Goal: Task Accomplishment & Management: Use online tool/utility

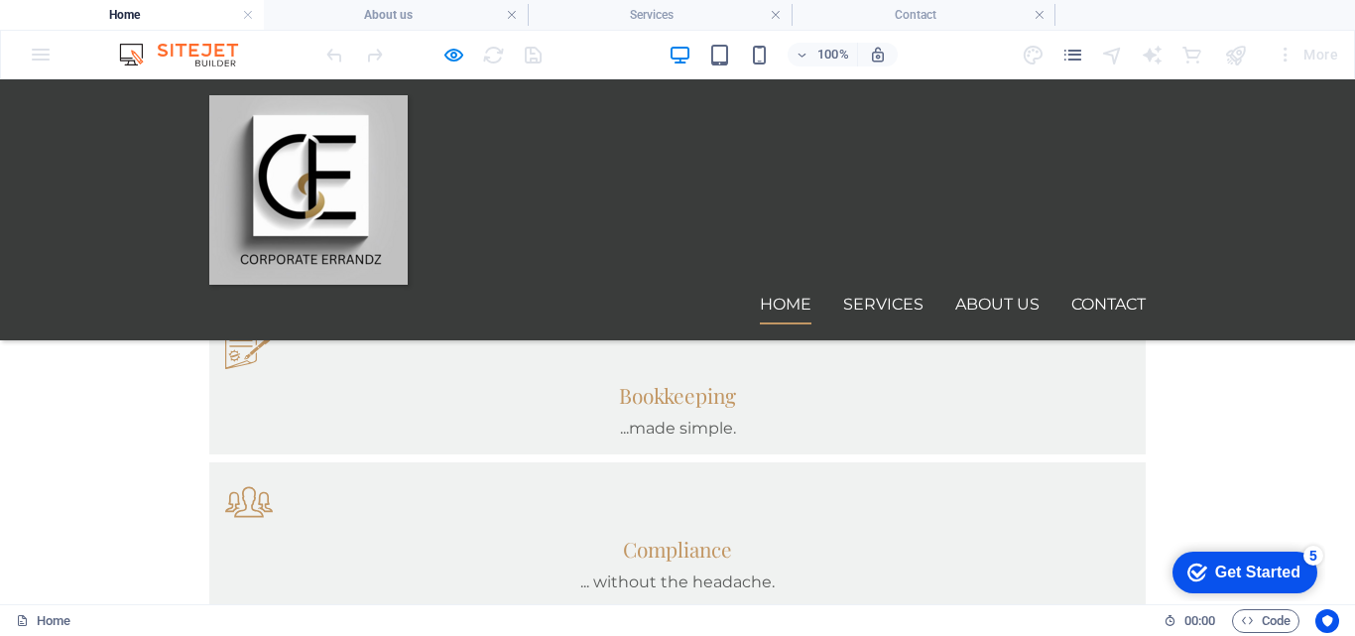
scroll to position [1191, 0]
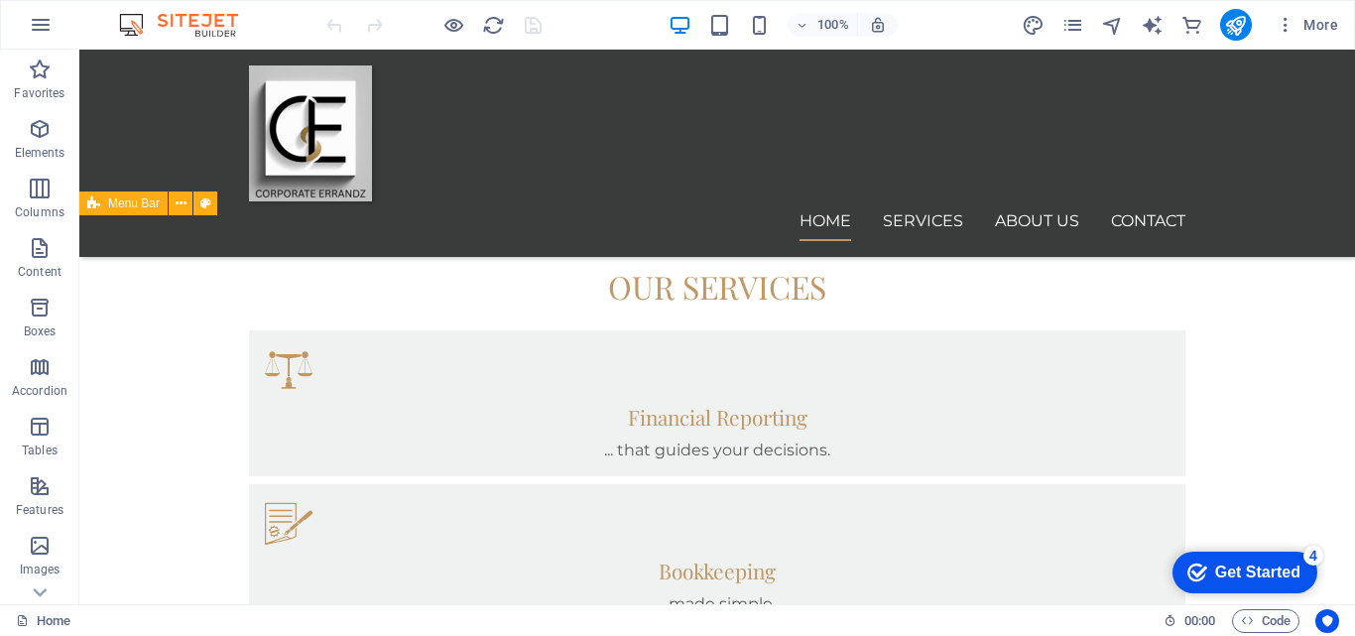
scroll to position [1290, 0]
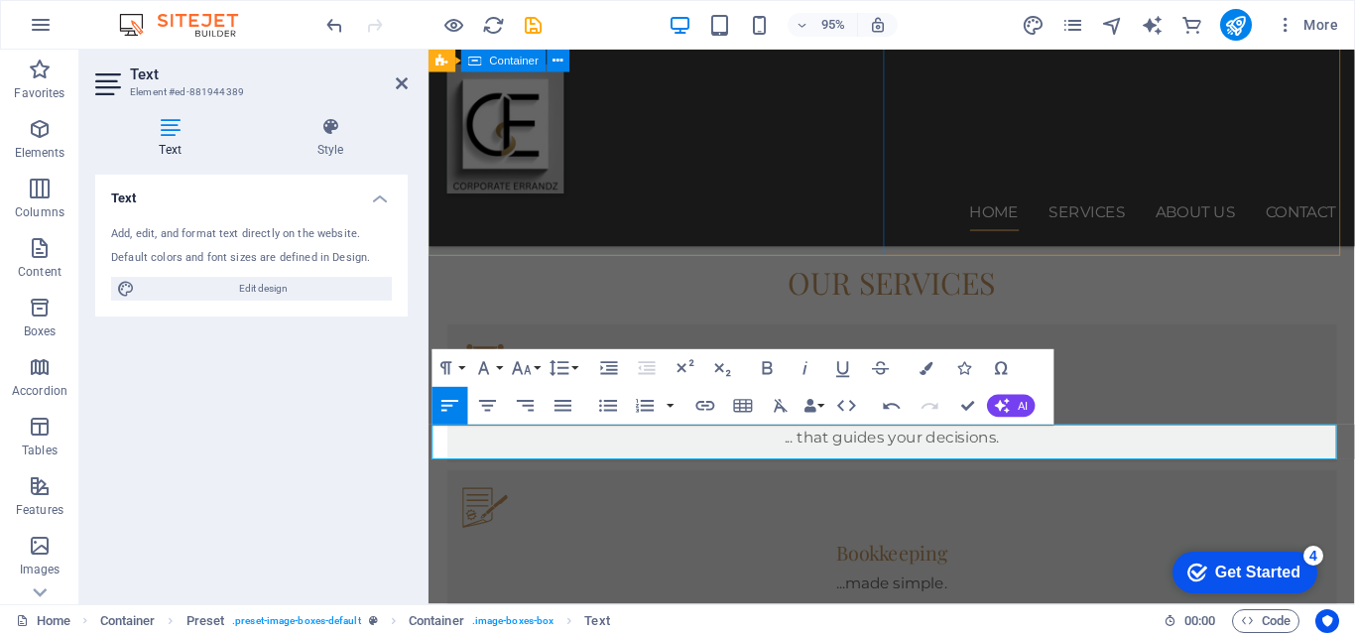
scroll to position [1151, 2]
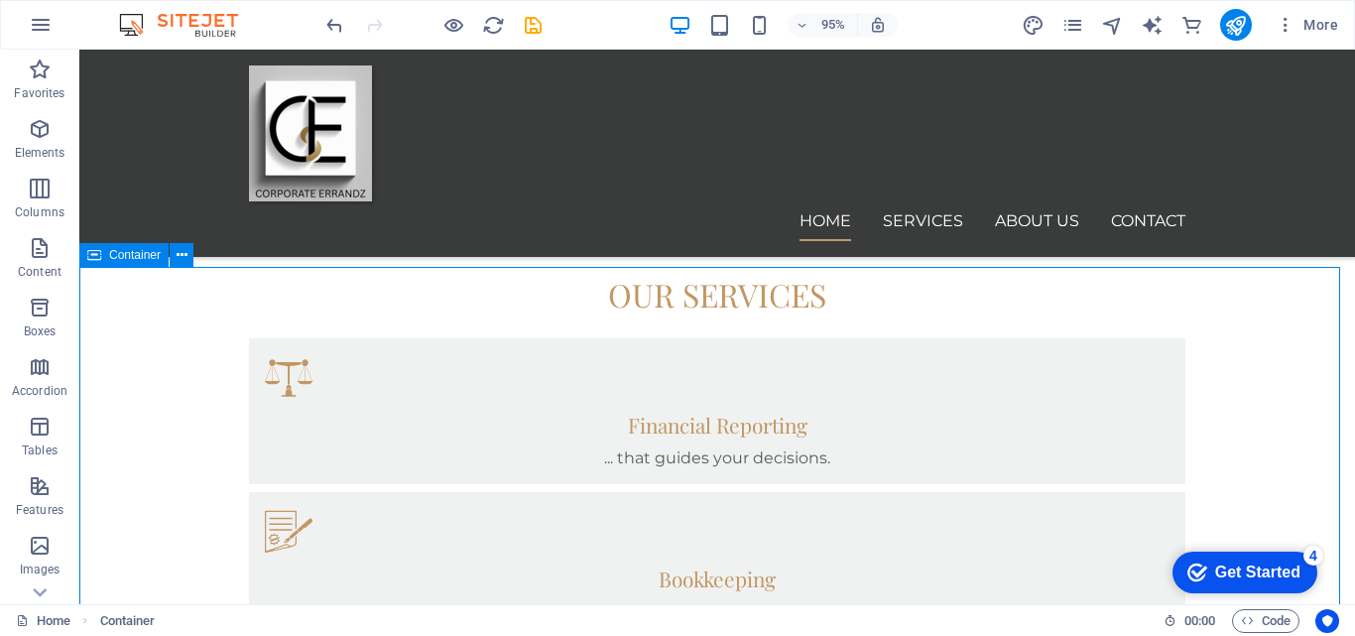
scroll to position [1250, 0]
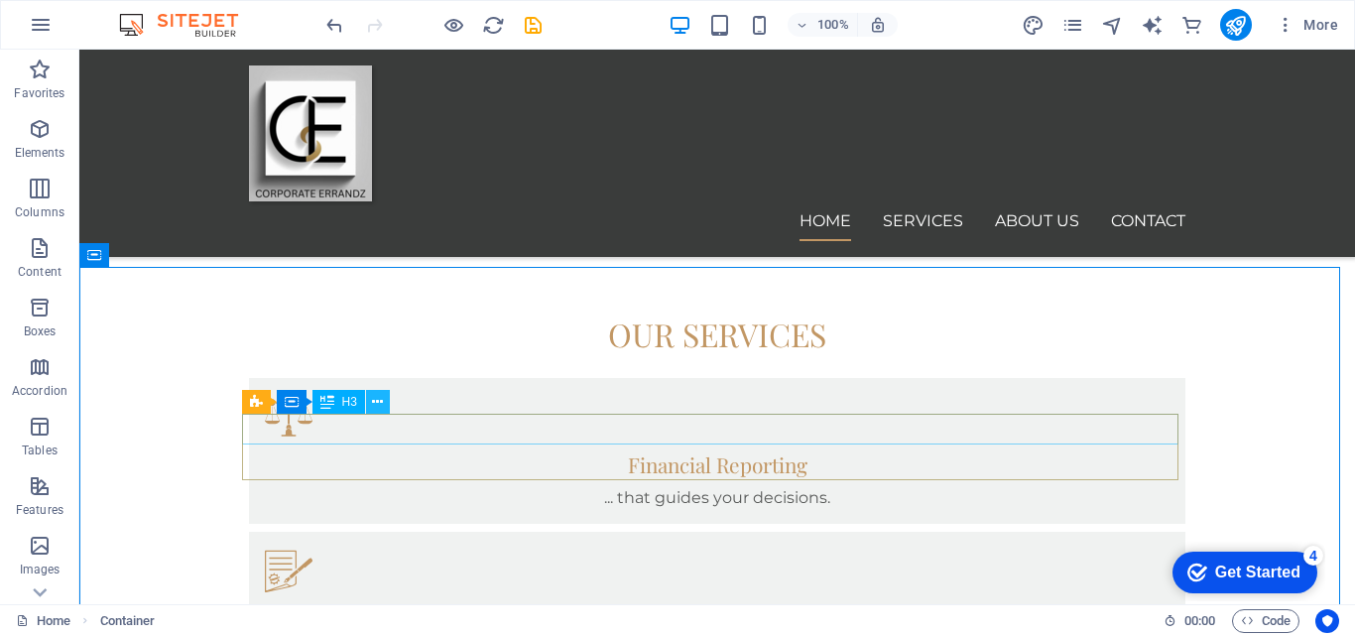
click at [375, 400] on icon at bounding box center [377, 402] width 11 height 21
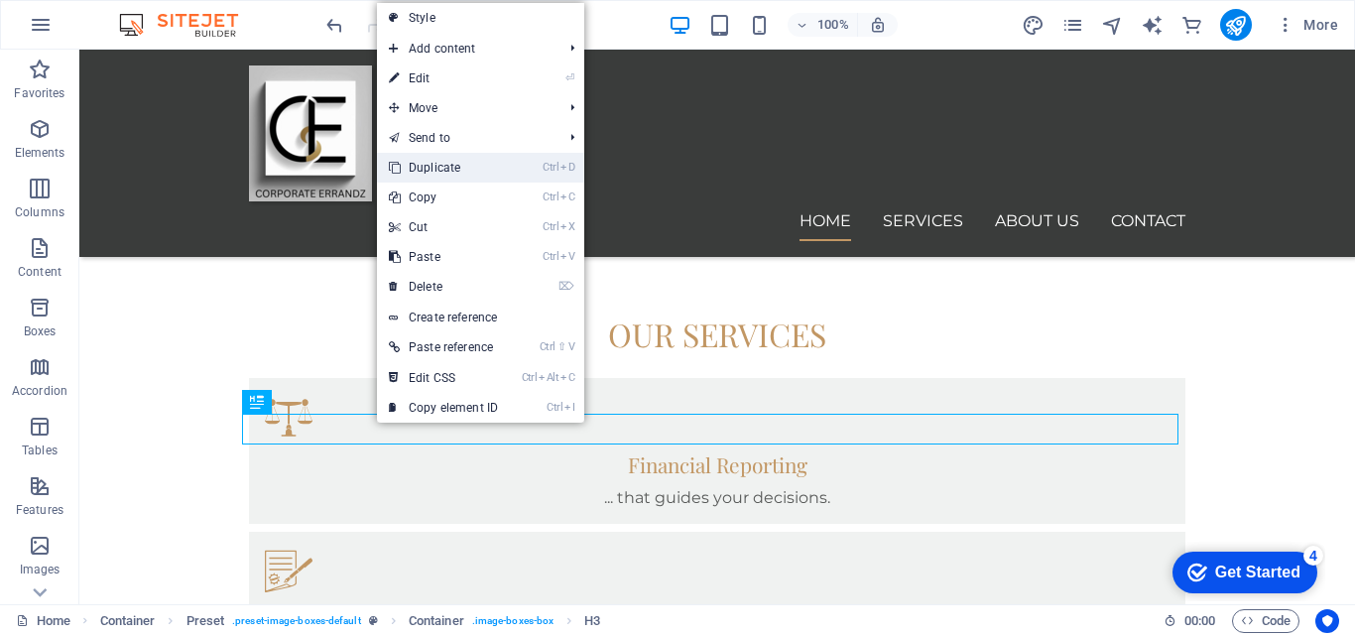
click at [436, 162] on link "Ctrl D Duplicate" at bounding box center [443, 168] width 133 height 30
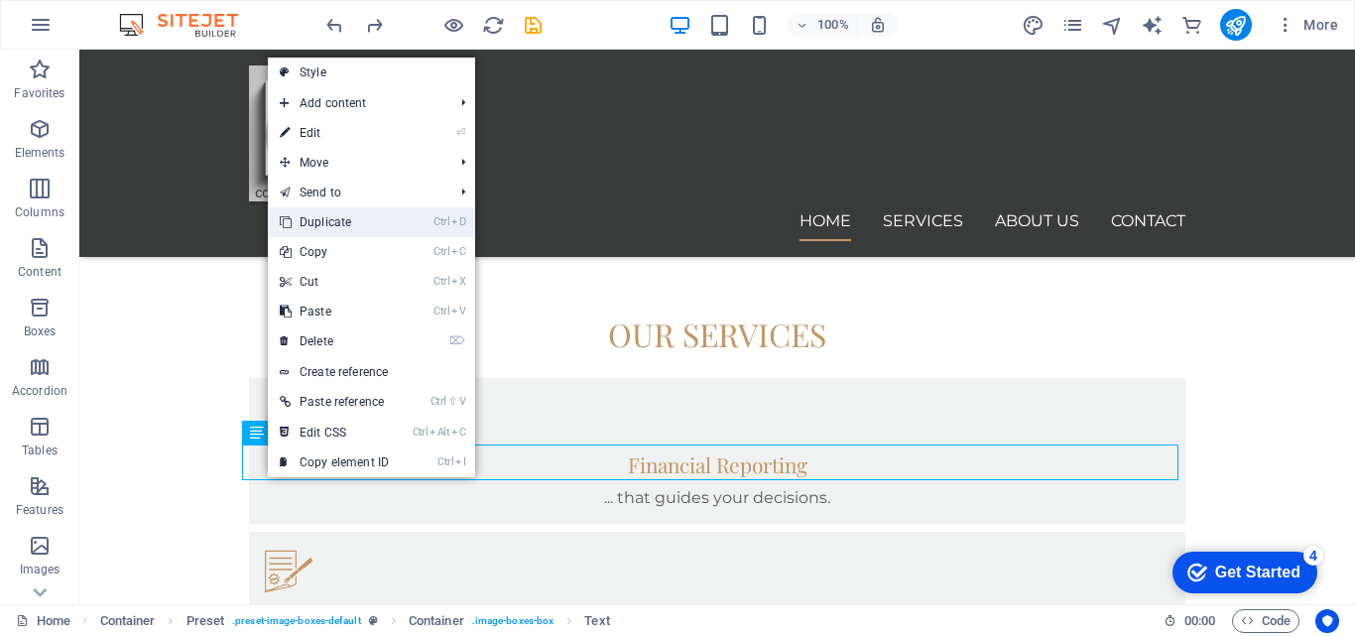
click at [340, 217] on link "Ctrl D Duplicate" at bounding box center [334, 222] width 133 height 30
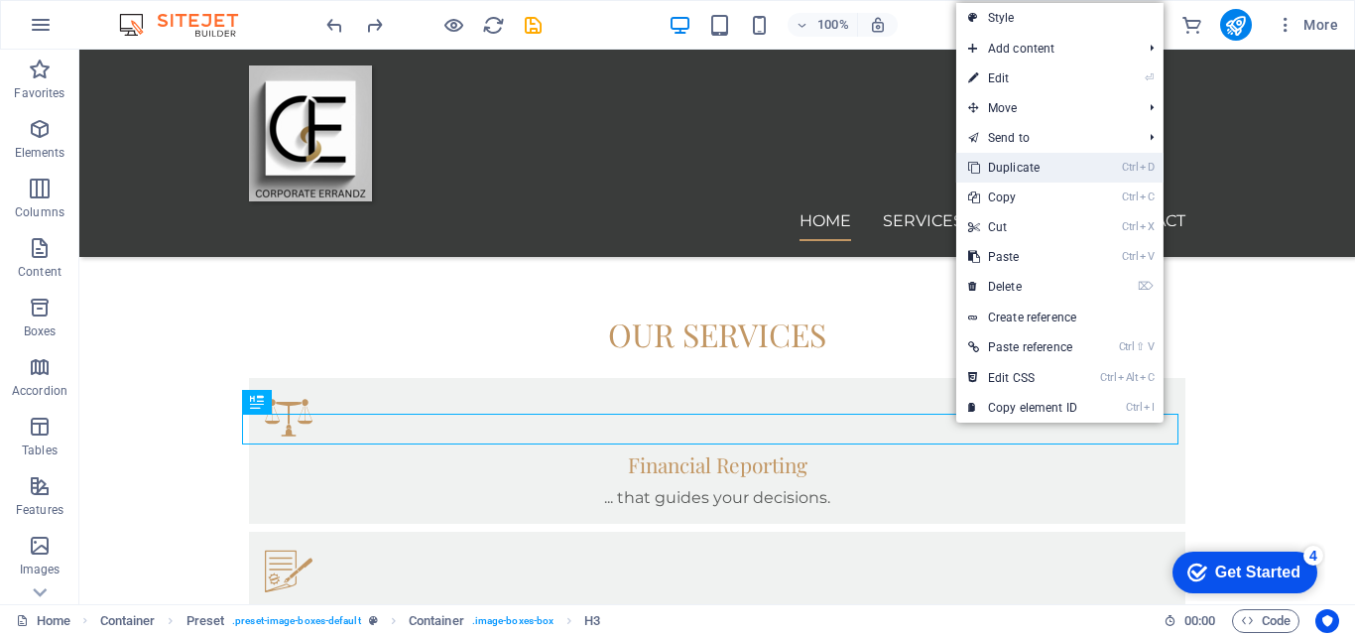
click at [1008, 171] on link "Ctrl D Duplicate" at bounding box center [1022, 168] width 133 height 30
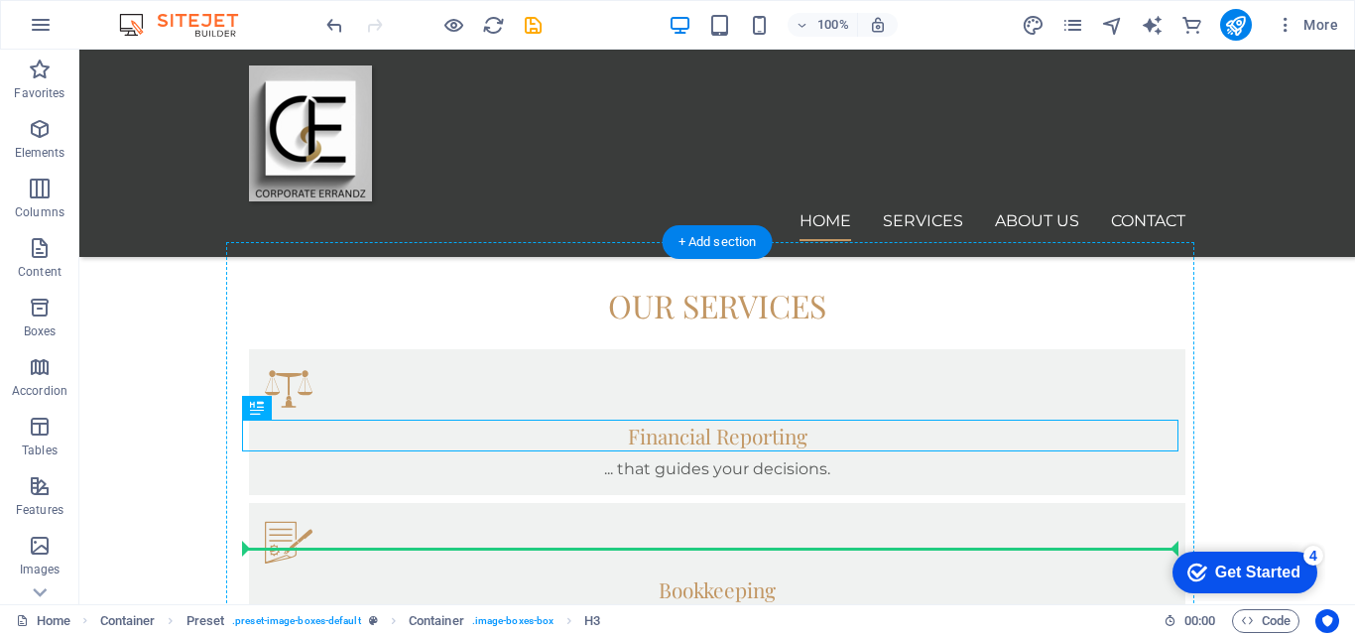
drag, startPoint x: 642, startPoint y: 460, endPoint x: 621, endPoint y: 546, distance: 87.8
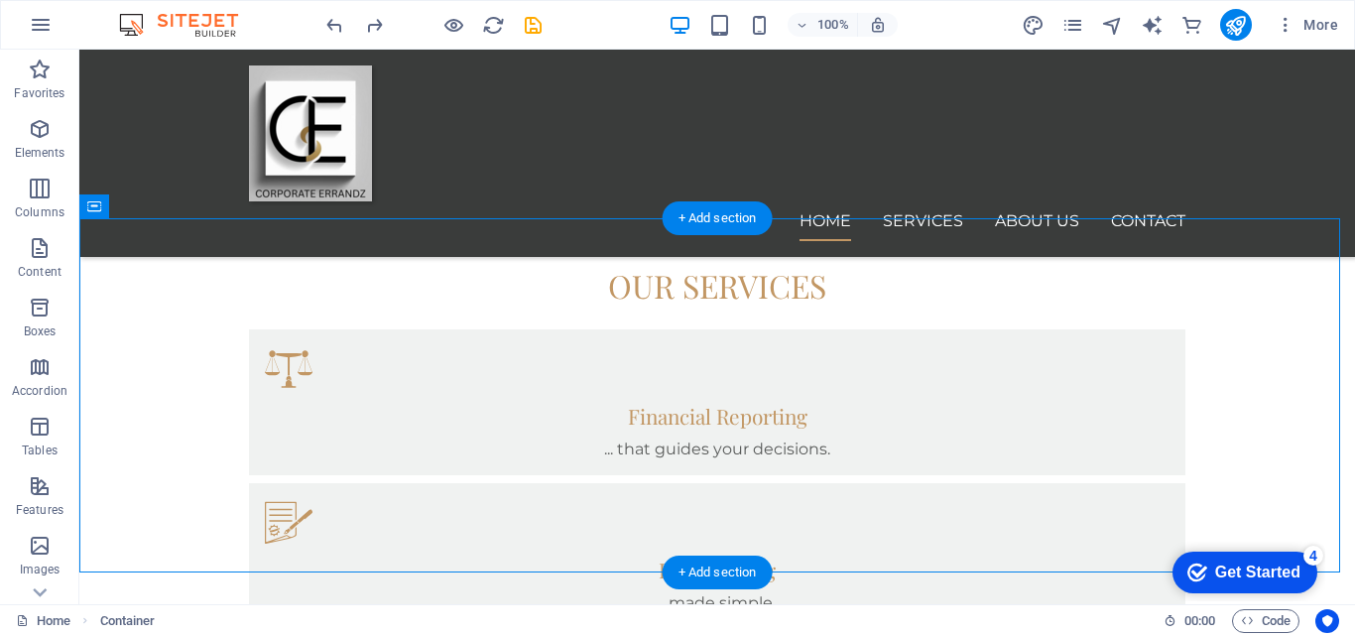
drag, startPoint x: 199, startPoint y: 351, endPoint x: 1234, endPoint y: 469, distance: 1041.5
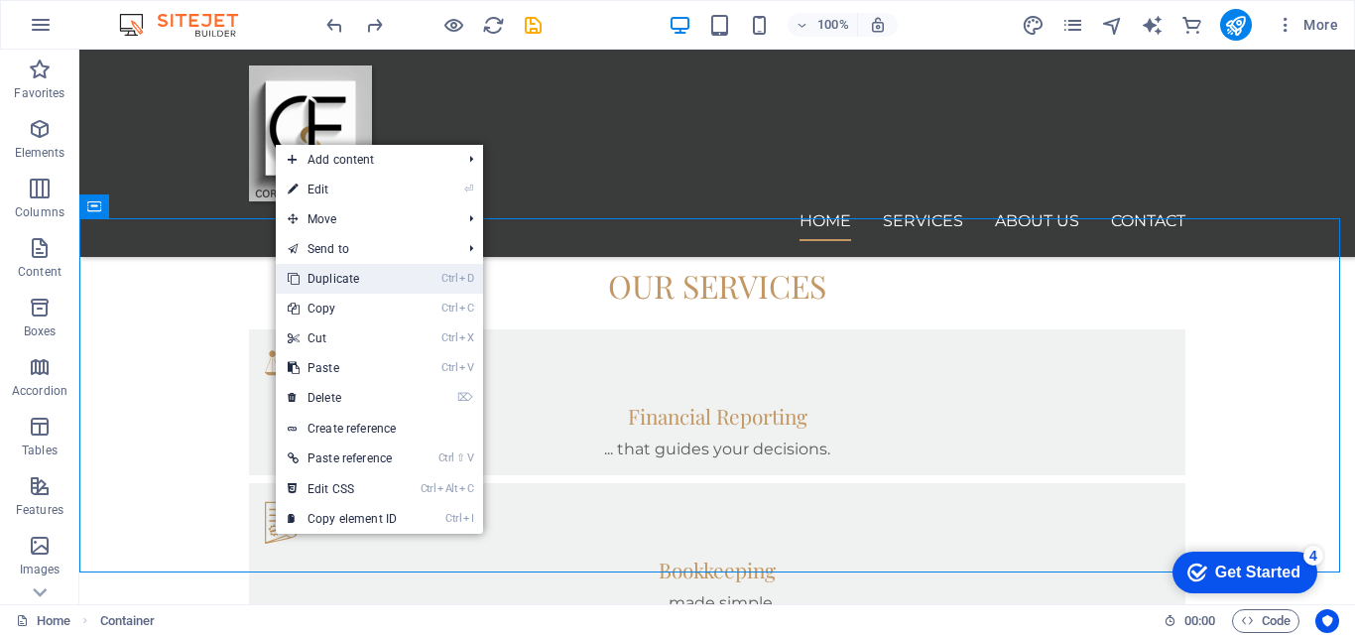
click at [330, 282] on link "Ctrl D Duplicate" at bounding box center [342, 279] width 133 height 30
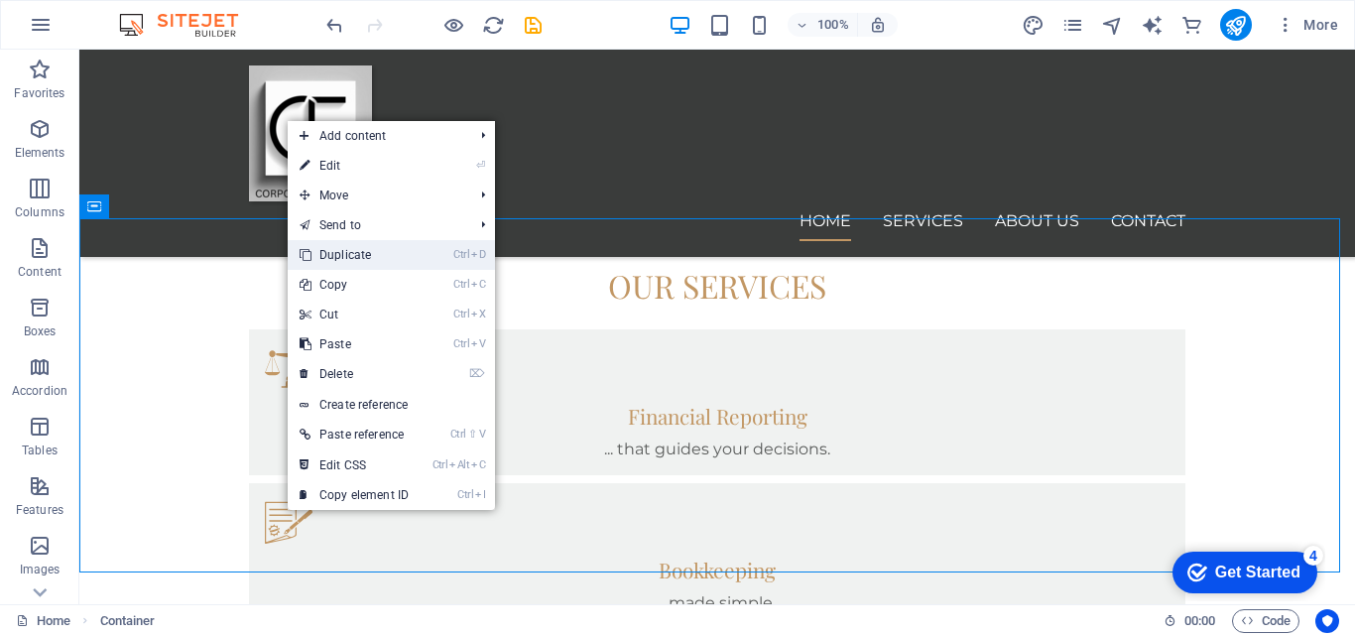
click at [344, 253] on link "Ctrl D Duplicate" at bounding box center [354, 255] width 133 height 30
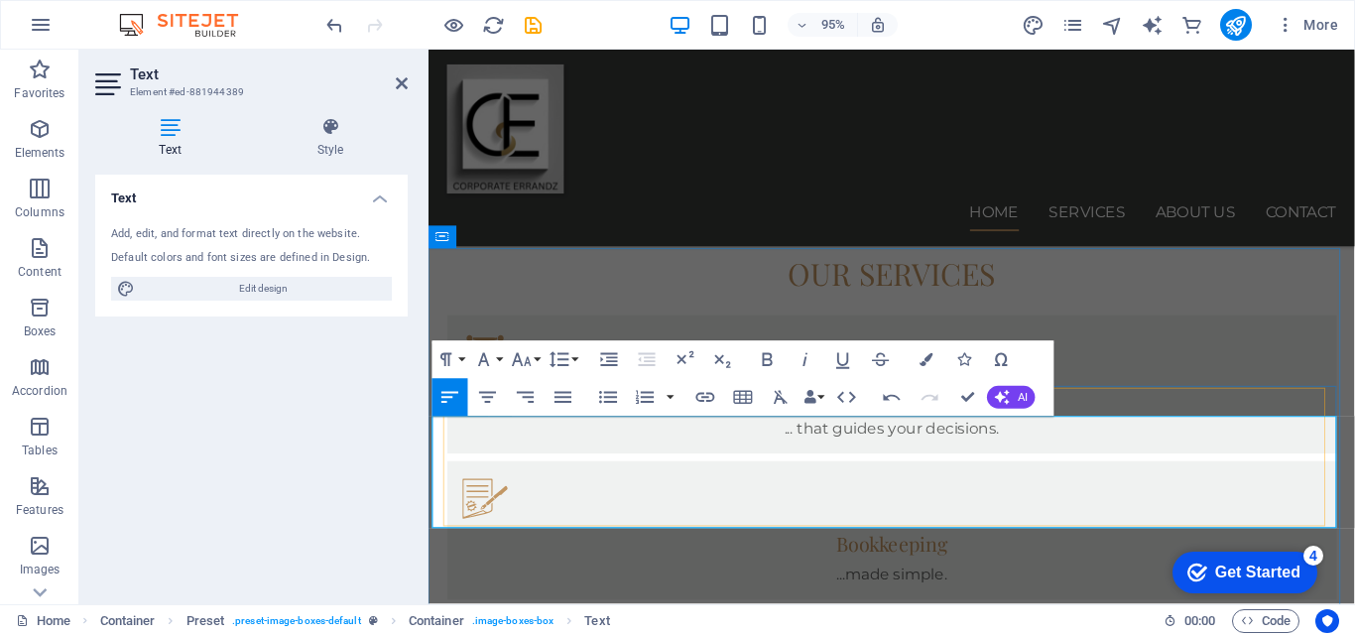
scroll to position [1298, 0]
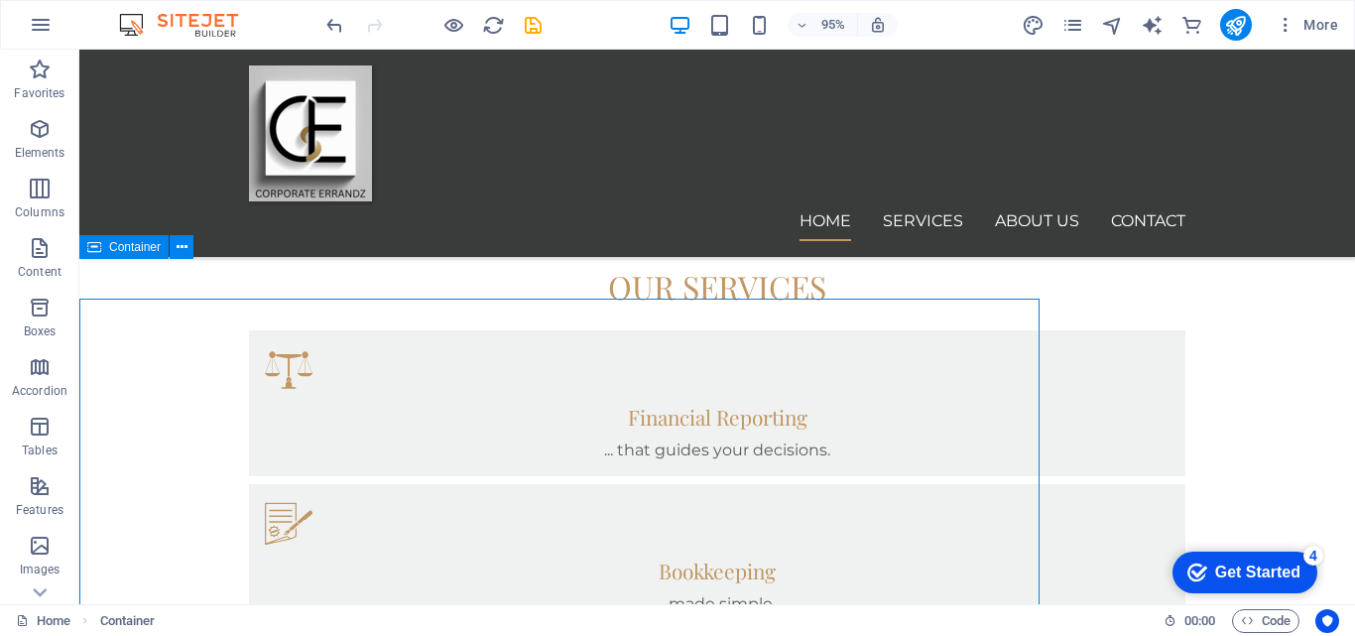
scroll to position [1258, 0]
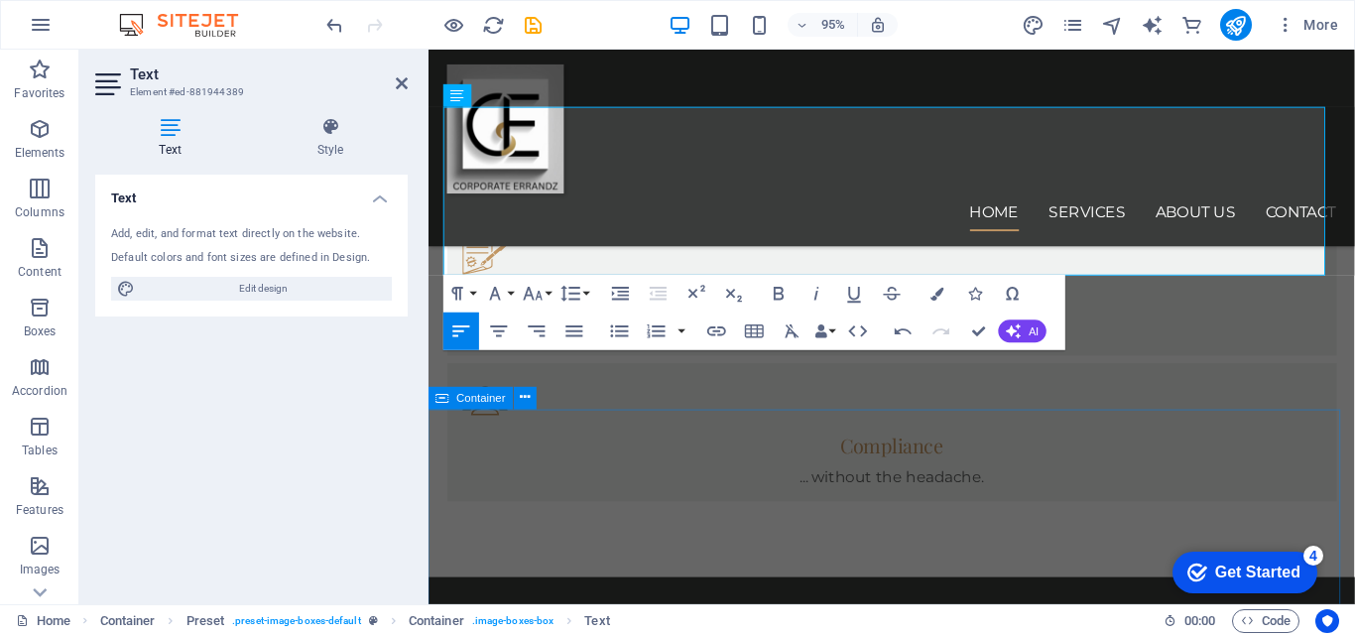
scroll to position [1655, 0]
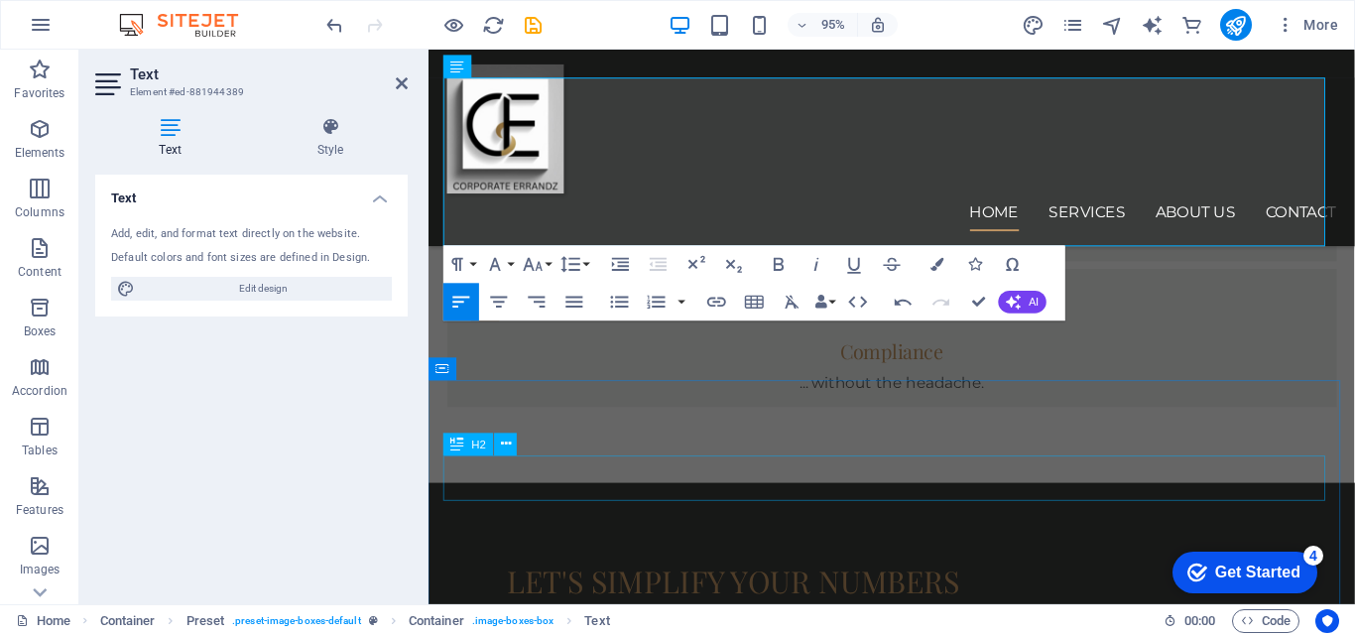
click at [461, 450] on icon at bounding box center [457, 444] width 13 height 23
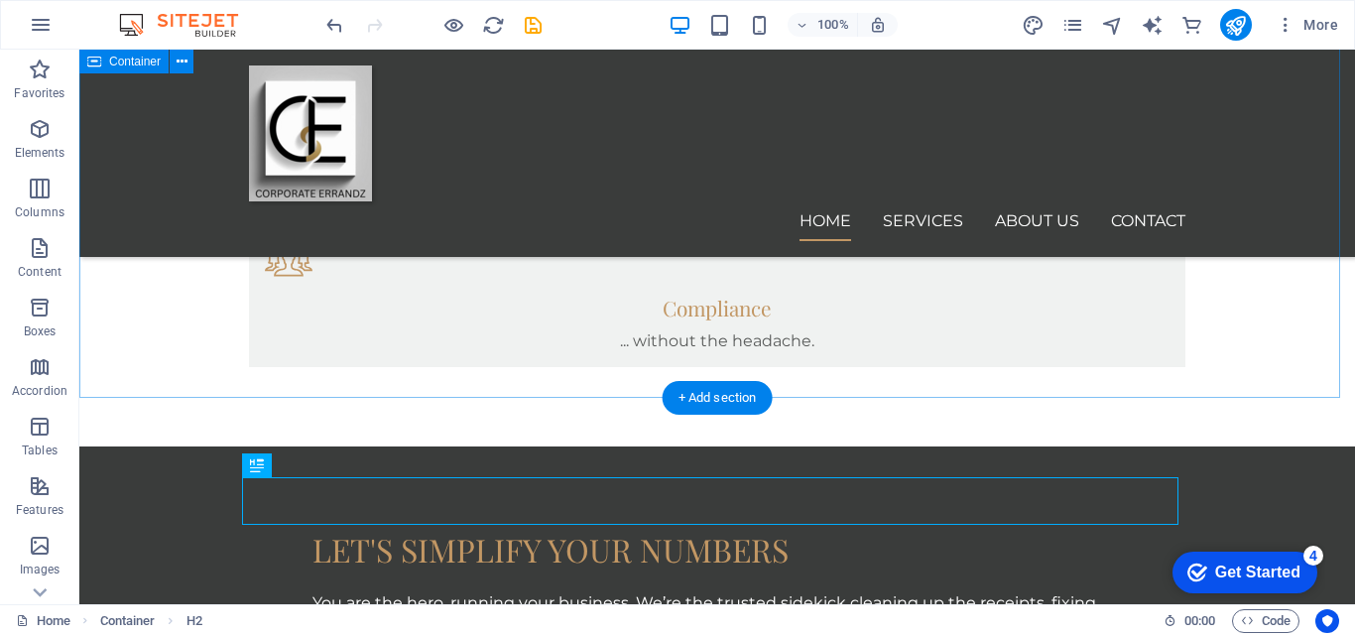
scroll to position [1615, 0]
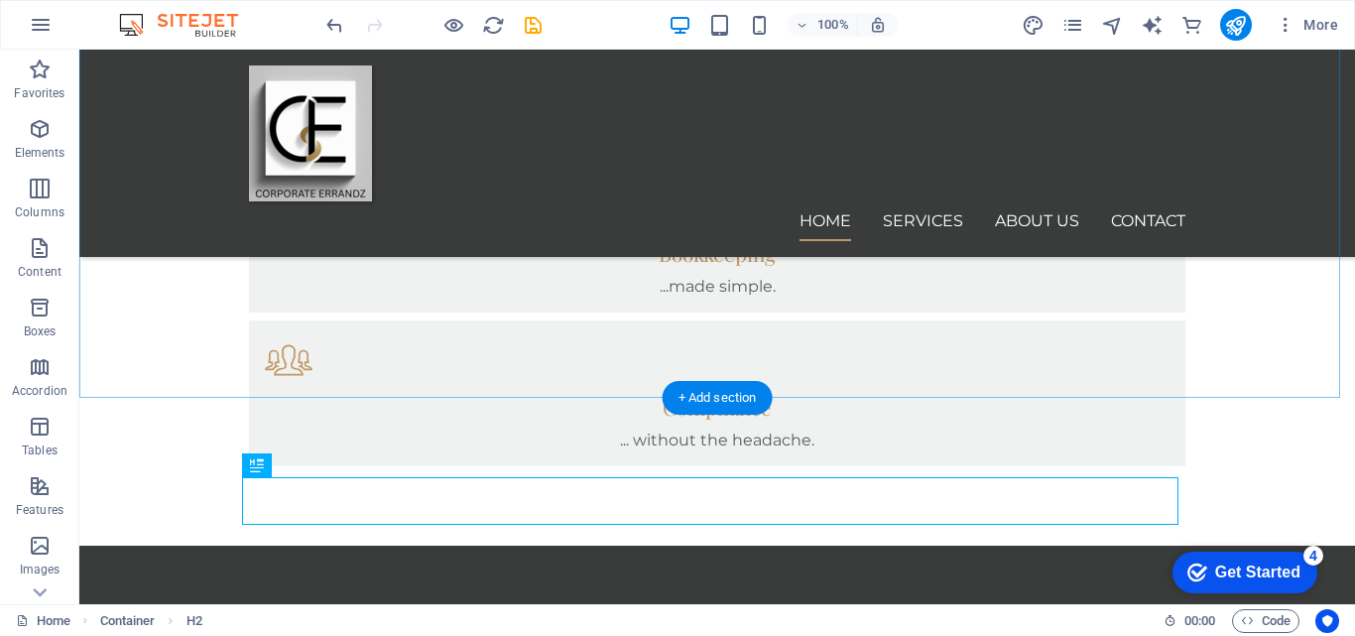
drag, startPoint x: 826, startPoint y: 453, endPoint x: 1244, endPoint y: 460, distance: 417.7
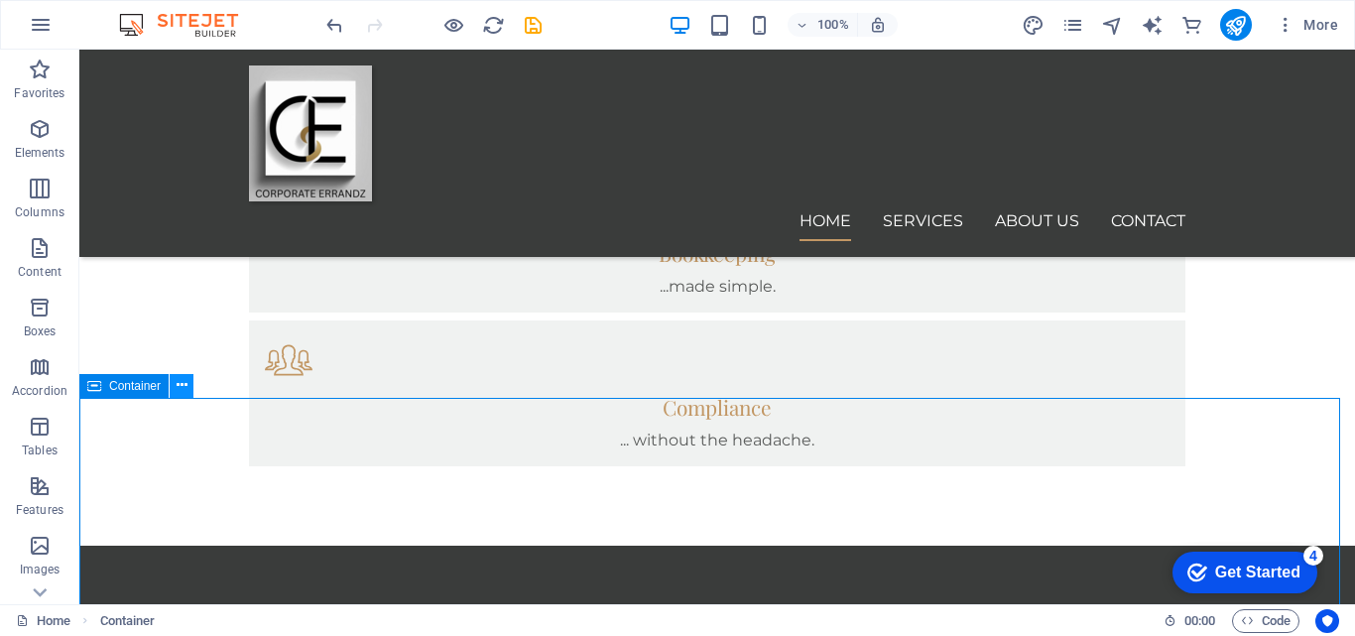
click at [179, 383] on icon at bounding box center [182, 385] width 11 height 21
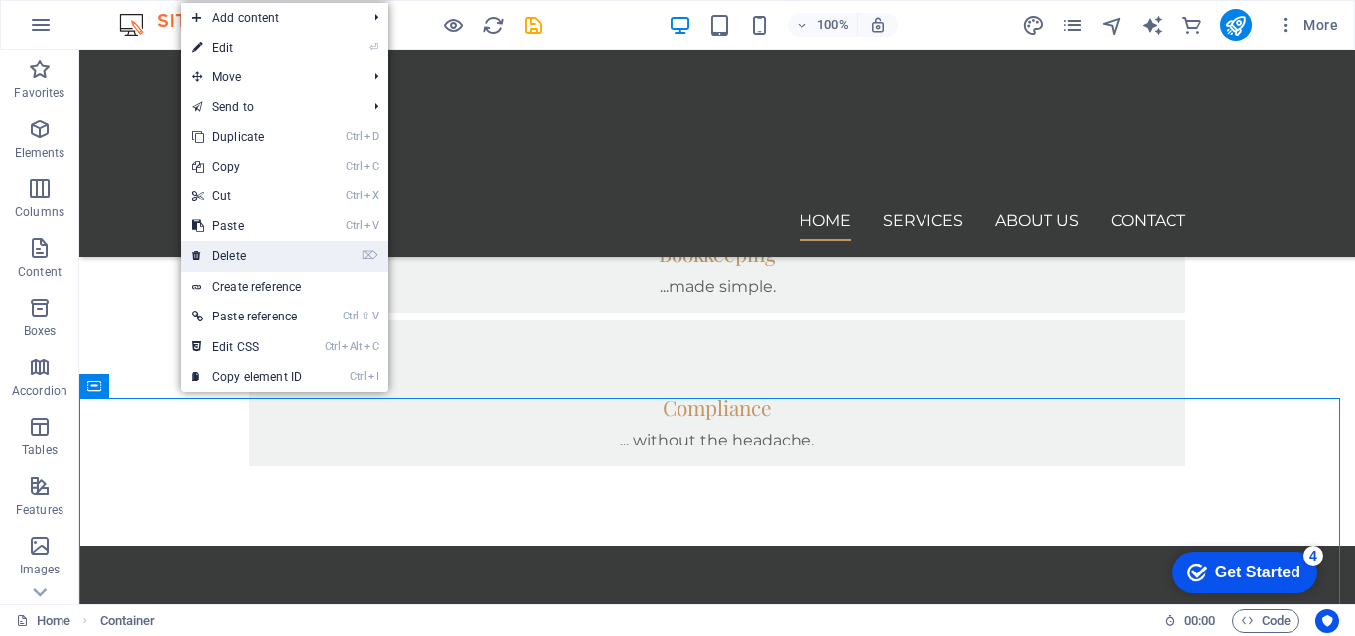
click at [230, 257] on link "⌦ Delete" at bounding box center [247, 256] width 133 height 30
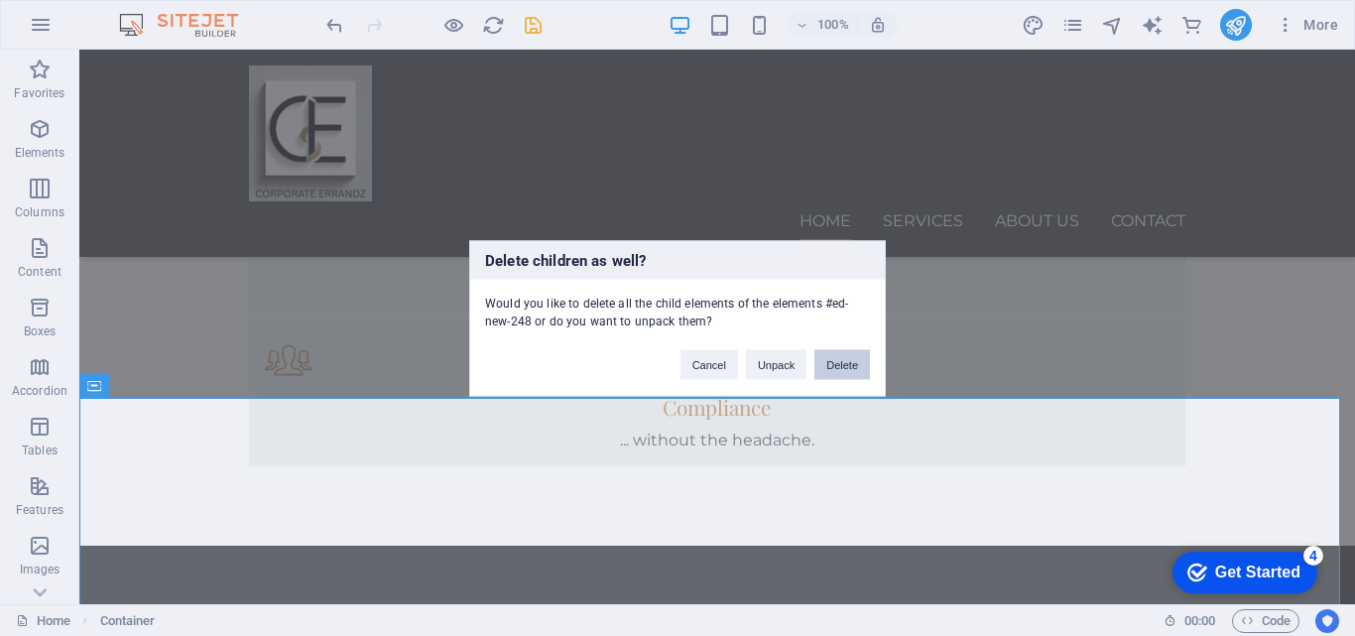
click at [843, 365] on button "Delete" at bounding box center [843, 364] width 56 height 30
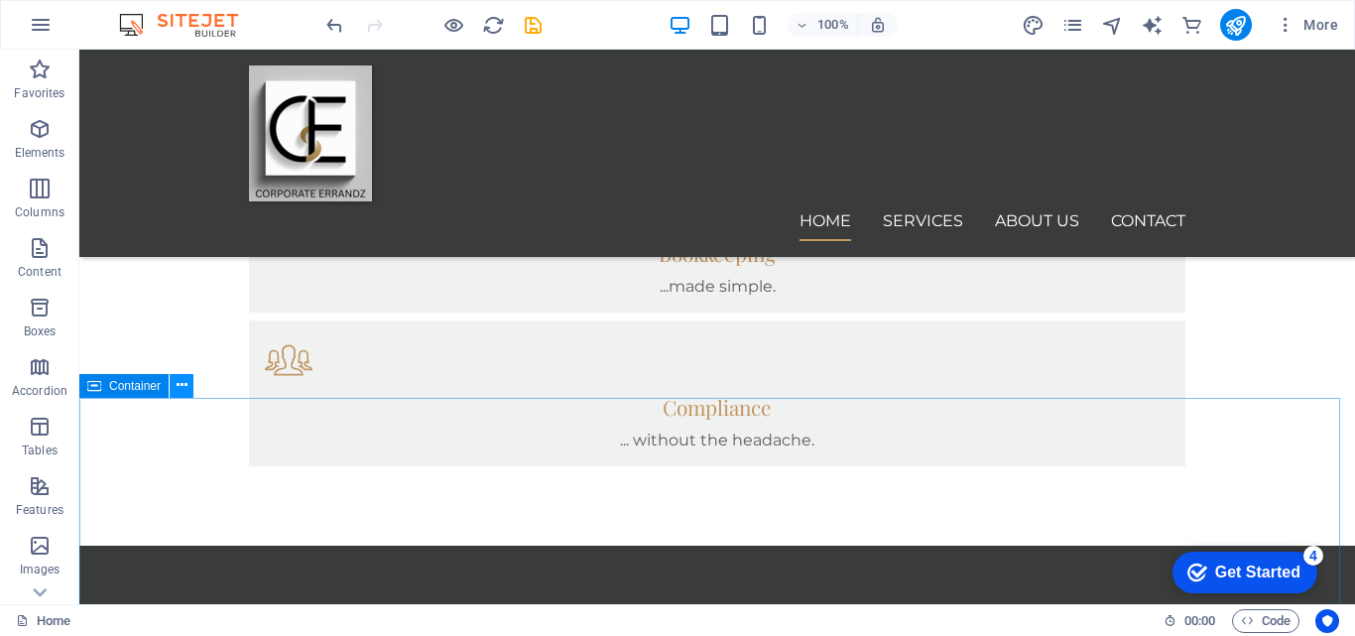
click at [187, 388] on icon at bounding box center [182, 385] width 11 height 21
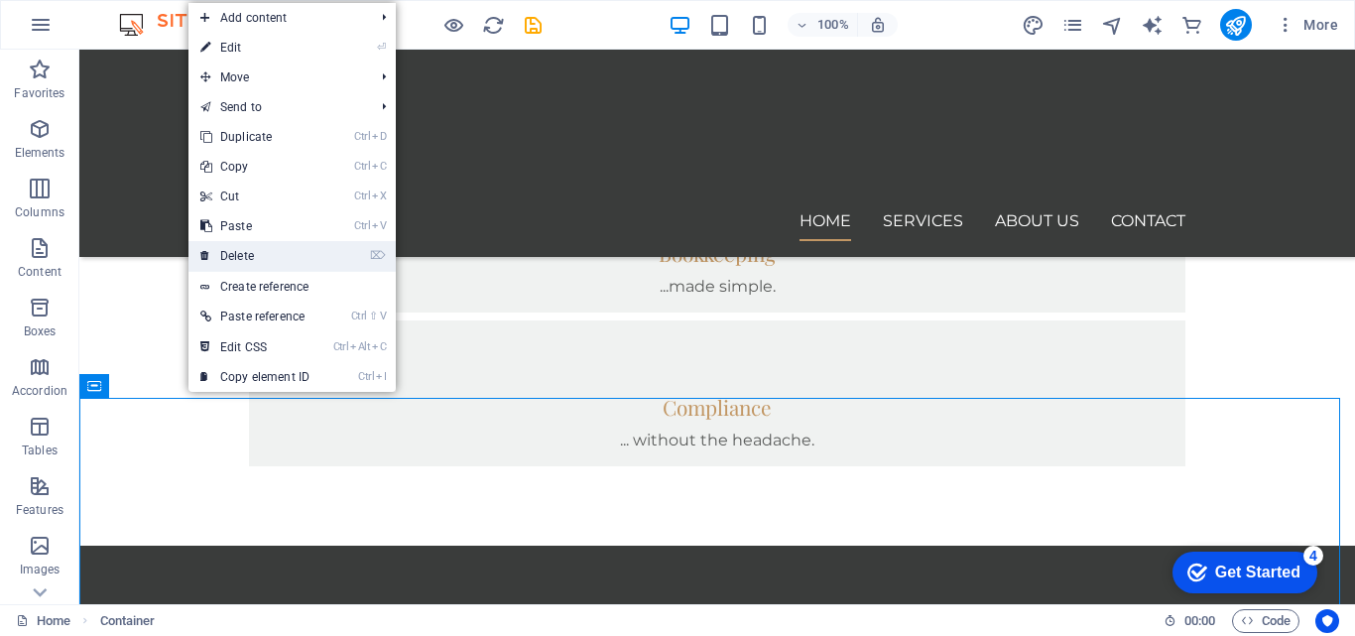
click at [237, 260] on link "⌦ Delete" at bounding box center [255, 256] width 133 height 30
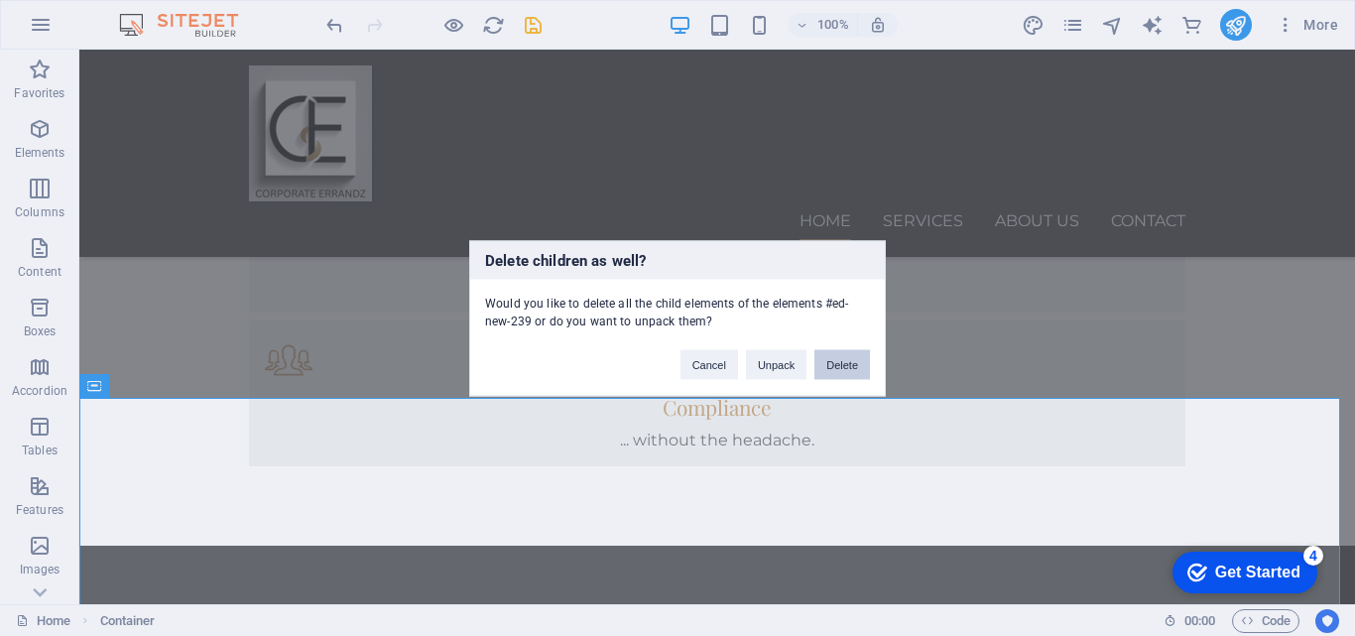
click at [863, 370] on button "Delete" at bounding box center [843, 364] width 56 height 30
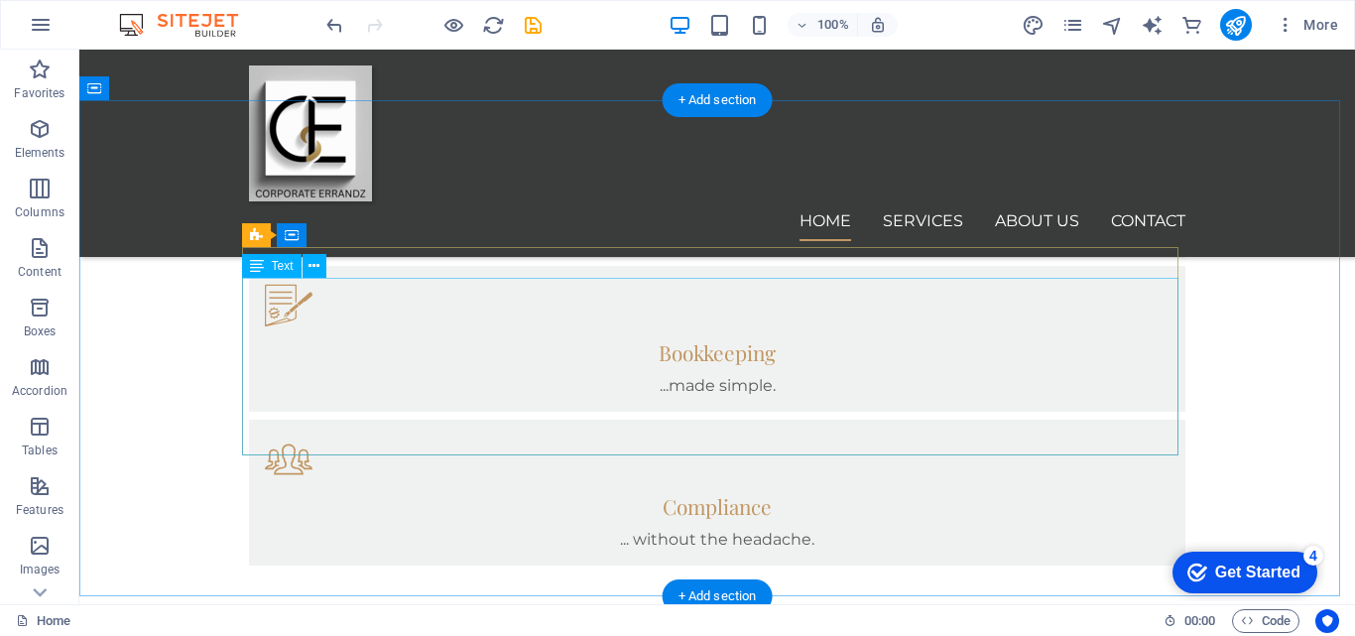
scroll to position [1417, 0]
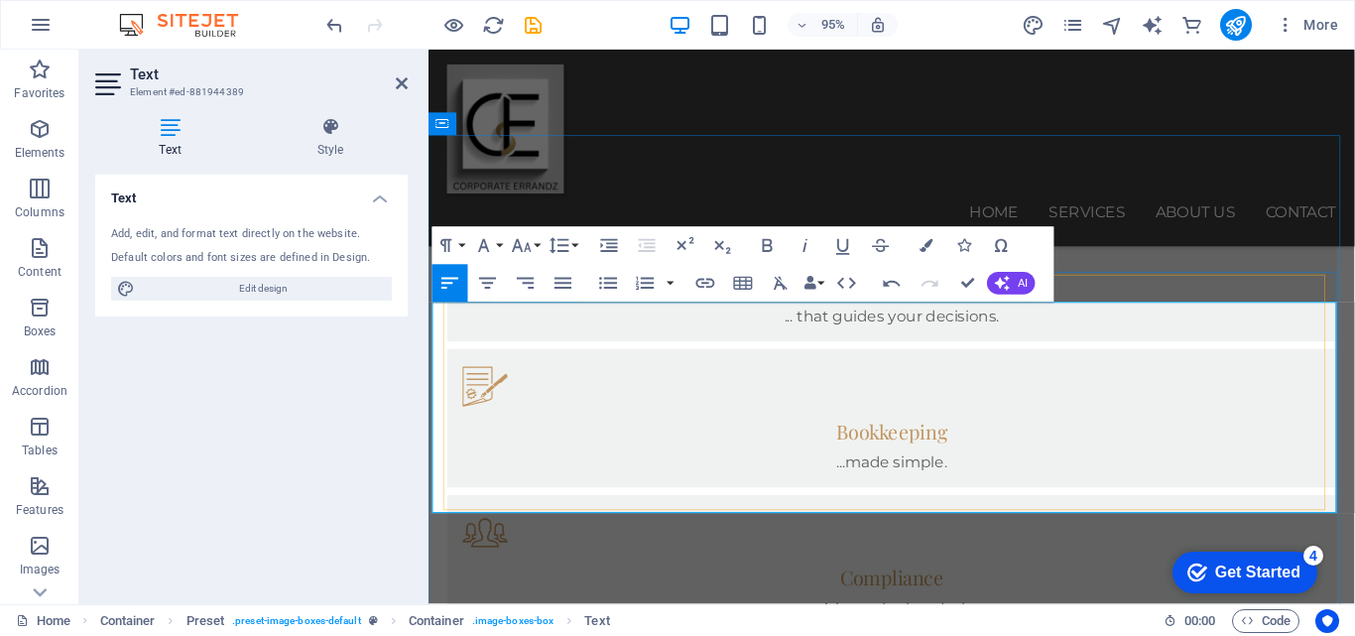
drag, startPoint x: 452, startPoint y: 440, endPoint x: 757, endPoint y: 436, distance: 304.6
copy h3 "Do I need to know bookkeeping?"
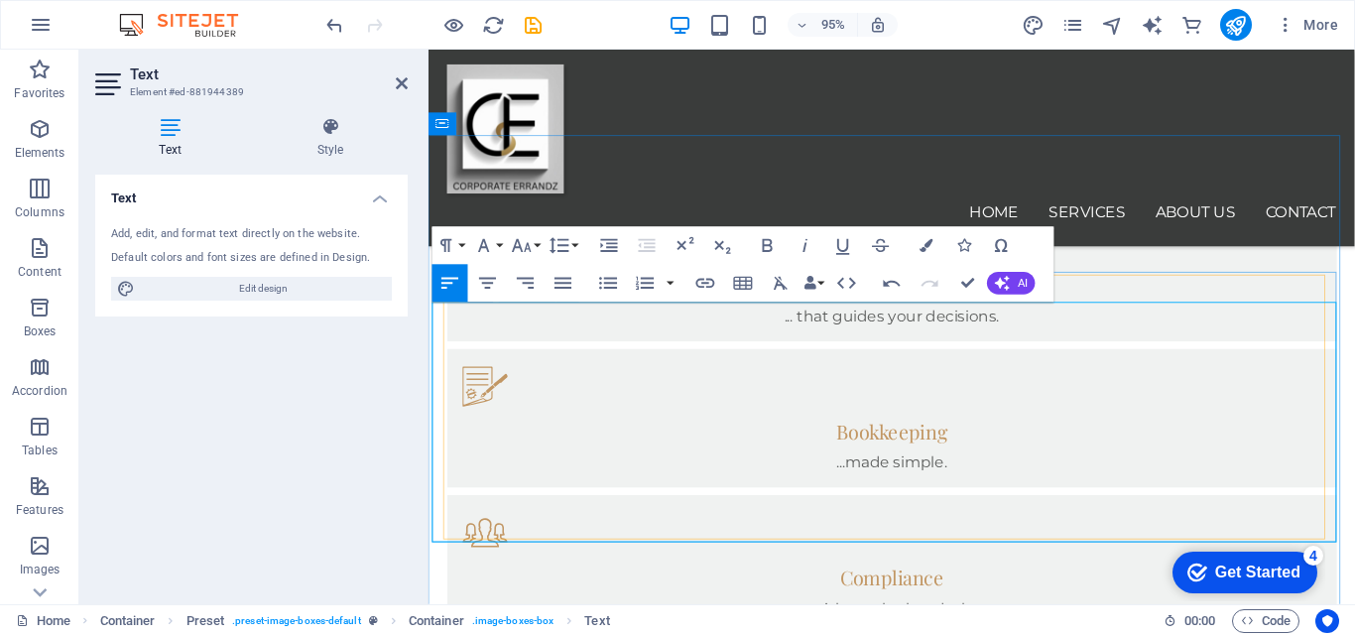
copy p "What about my company’s compliance requirements—do you help with that?"
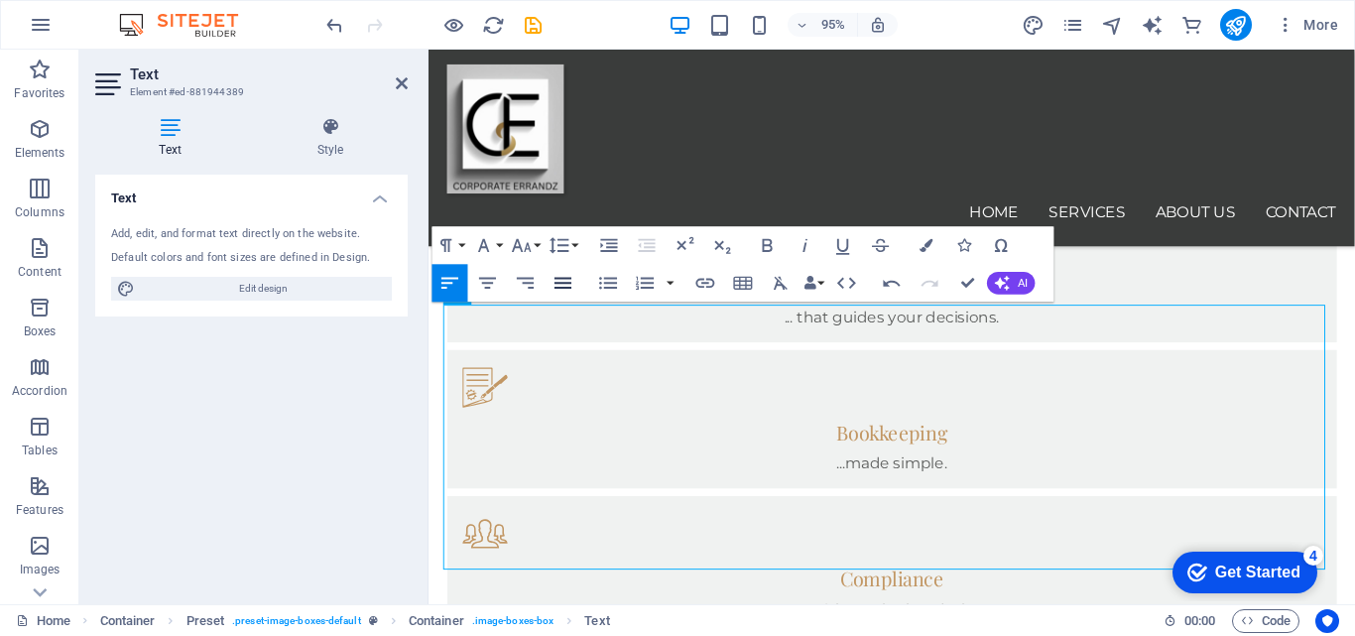
scroll to position [773, 7]
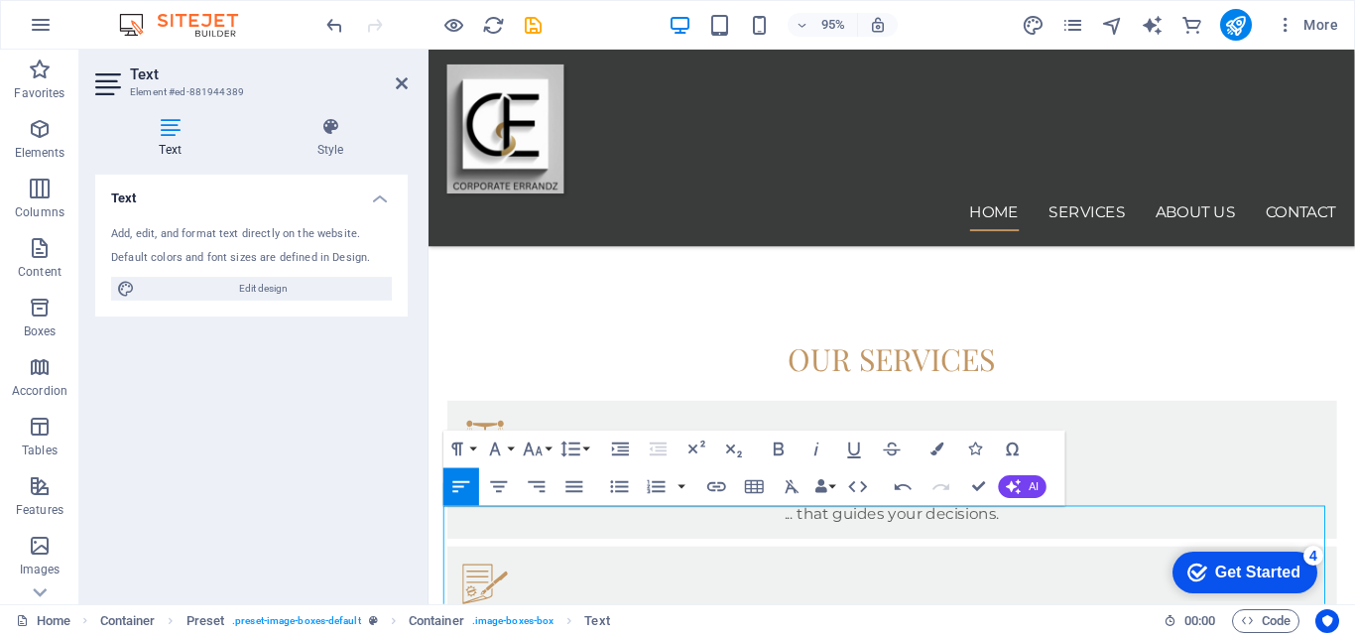
scroll to position [1204, 0]
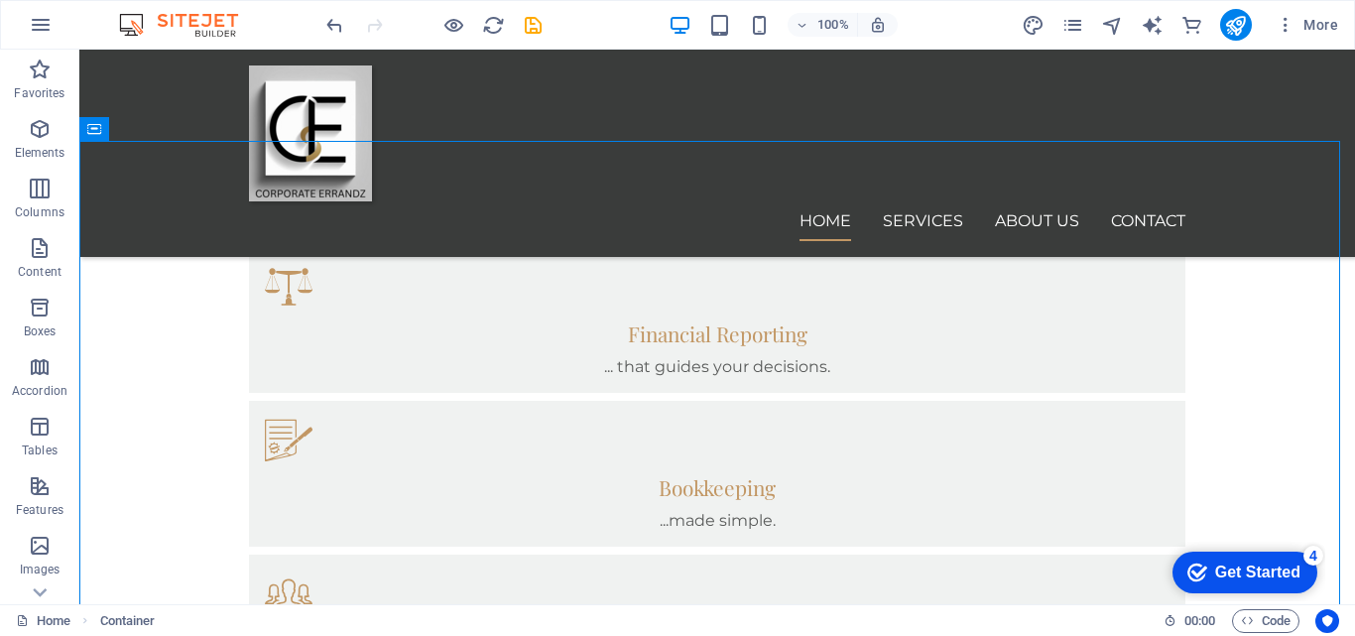
scroll to position [1411, 0]
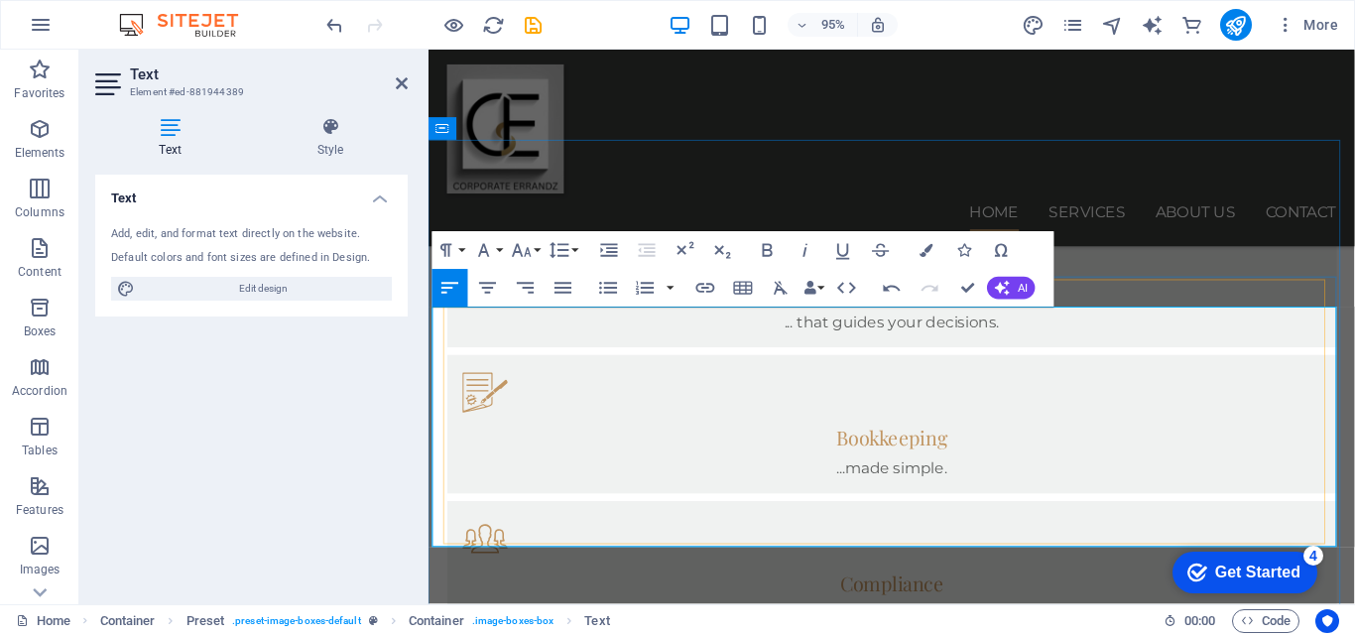
scroll to position [1412, 0]
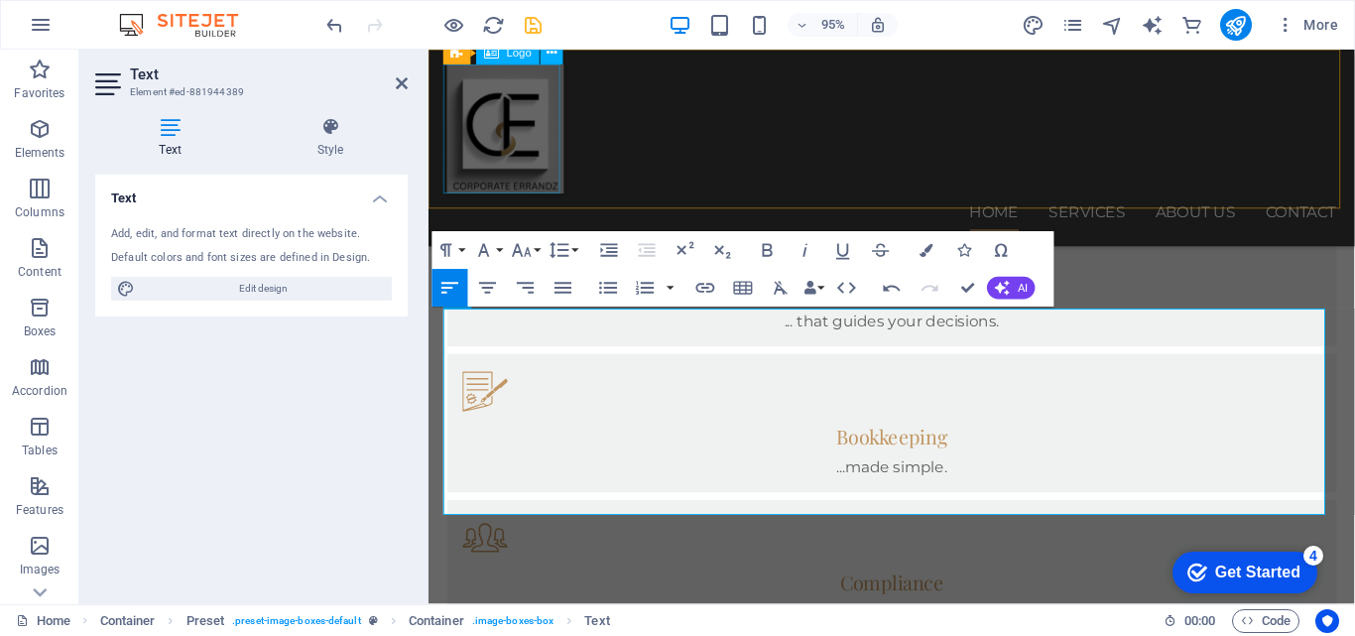
click at [541, 31] on icon "save" at bounding box center [533, 25] width 23 height 23
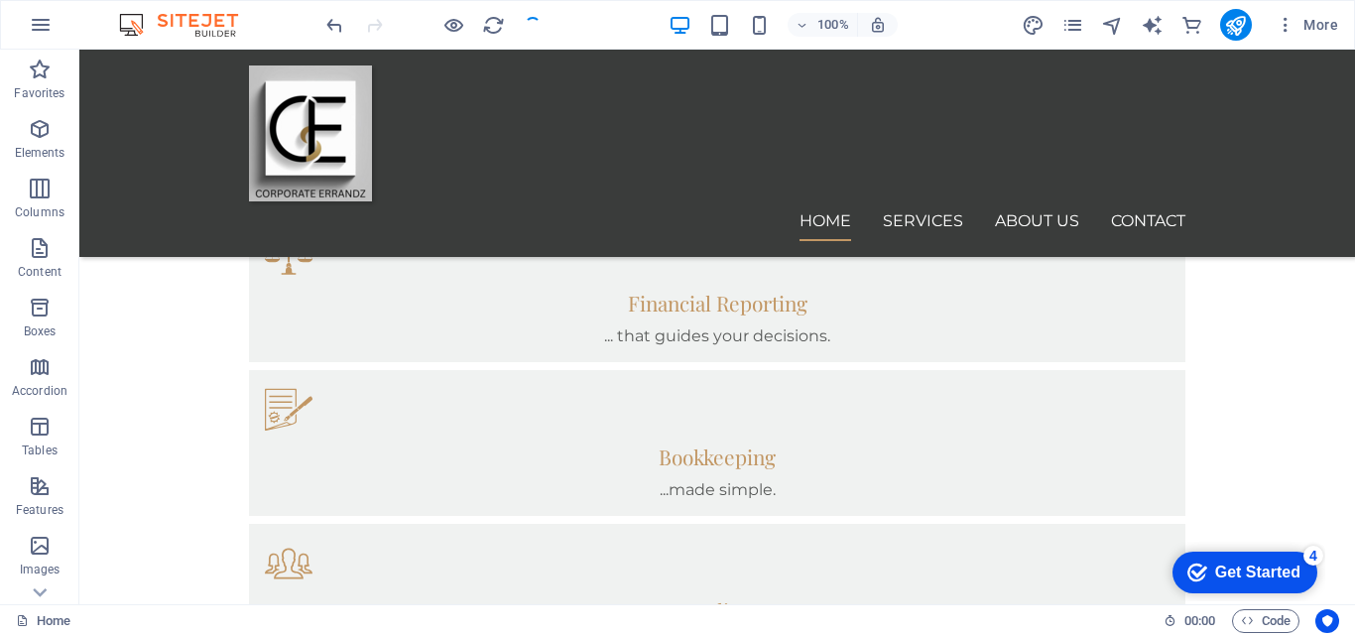
scroll to position [1392, 0]
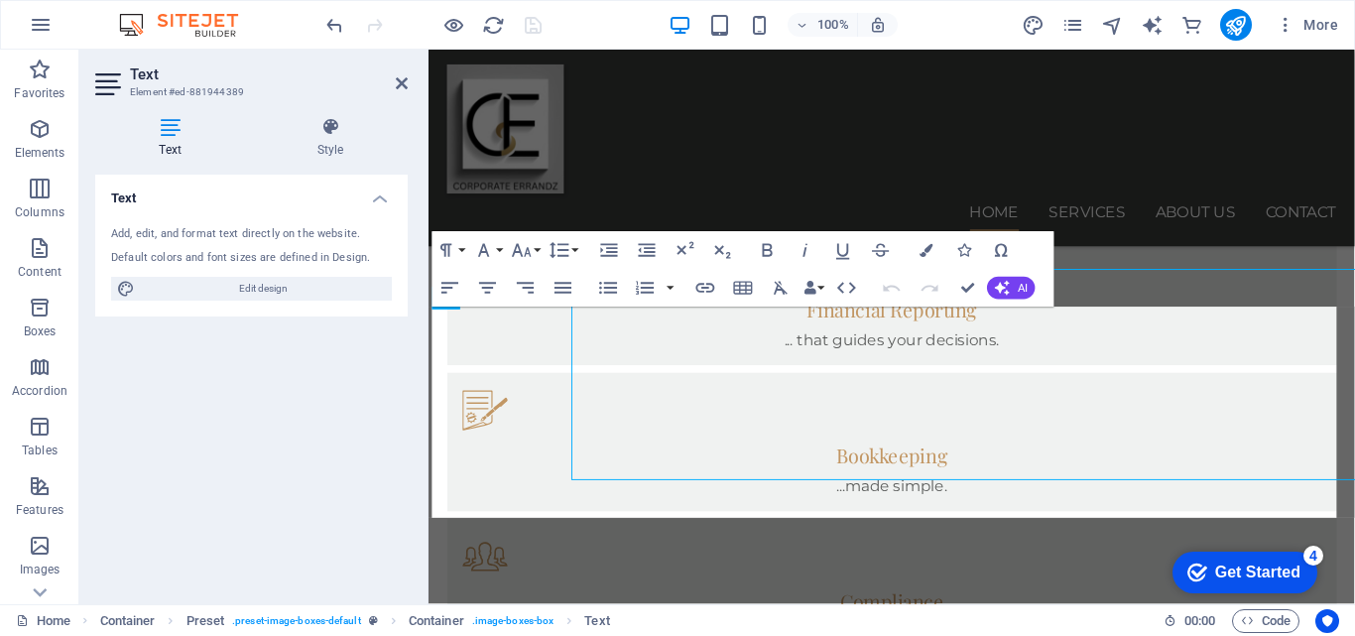
scroll to position [1412, 0]
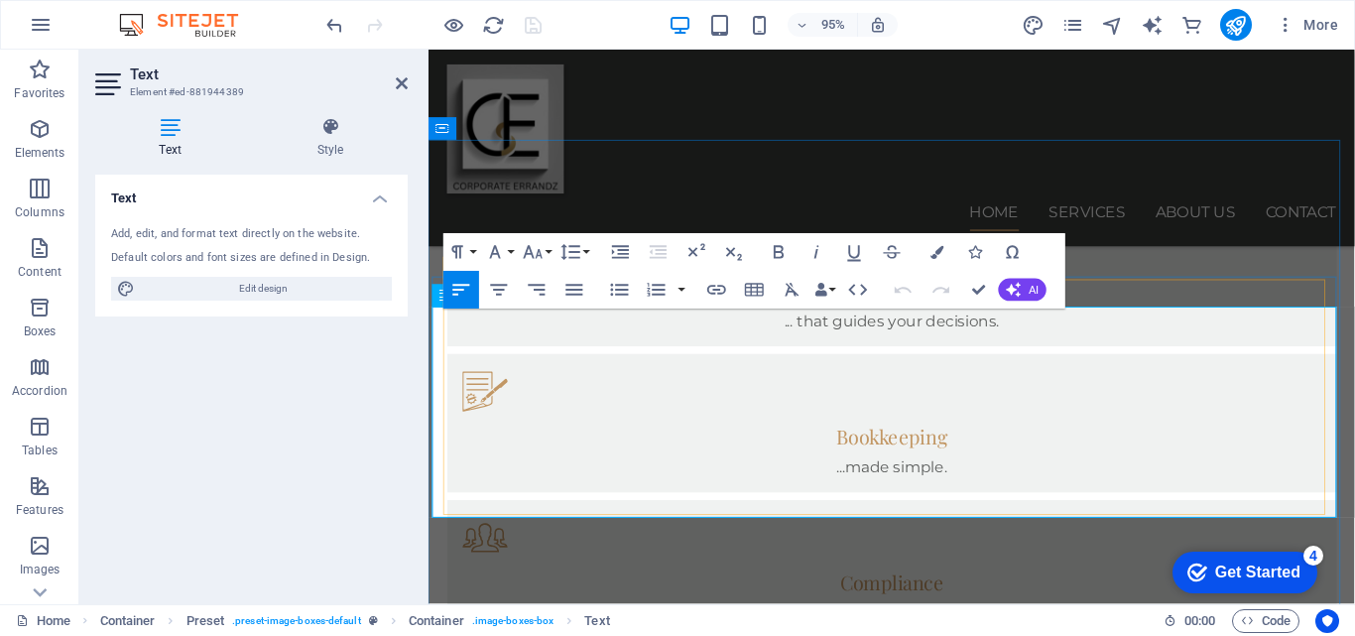
drag, startPoint x: 453, startPoint y: 444, endPoint x: 561, endPoint y: 448, distance: 107.2
copy h3 "What about"
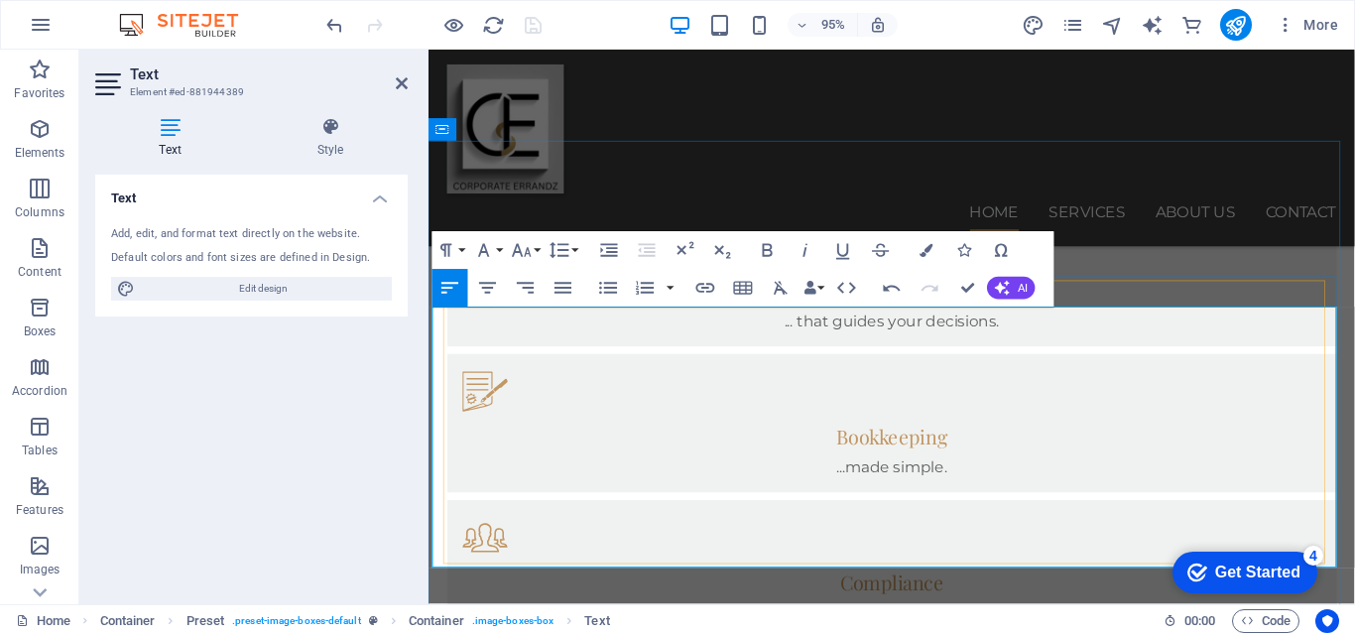
scroll to position [1411, 0]
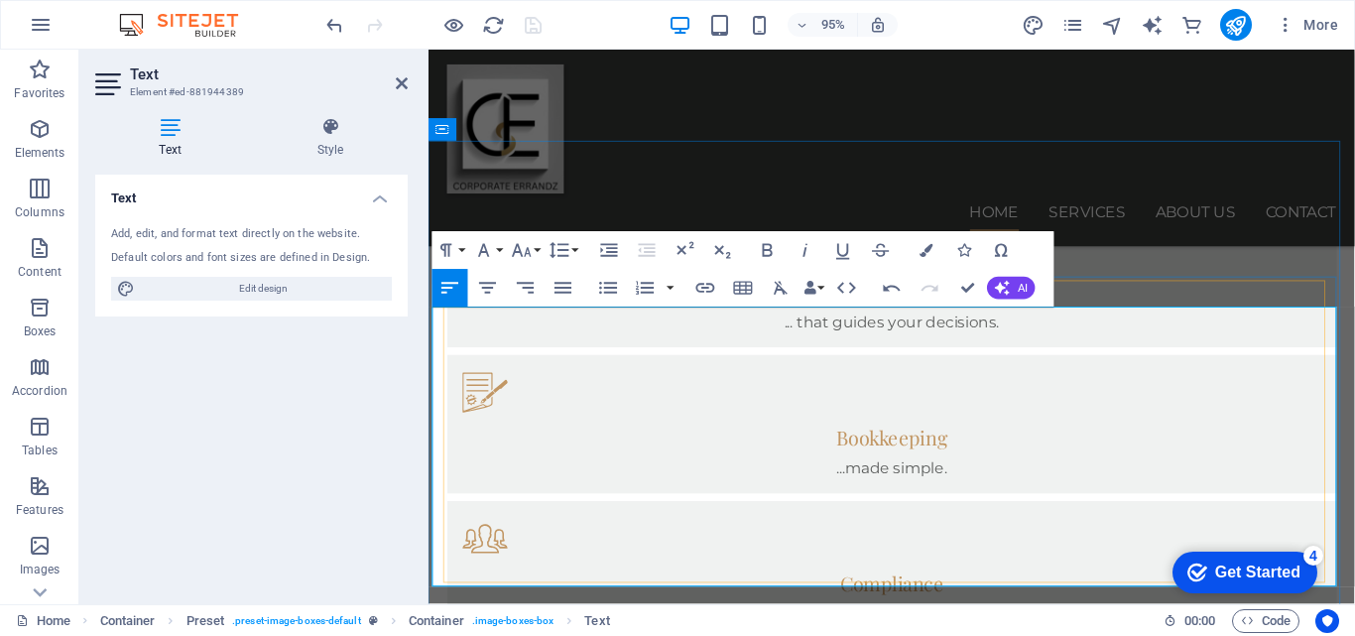
drag, startPoint x: 451, startPoint y: 471, endPoint x: 536, endPoint y: 480, distance: 84.8
copy p "Yes. We as"
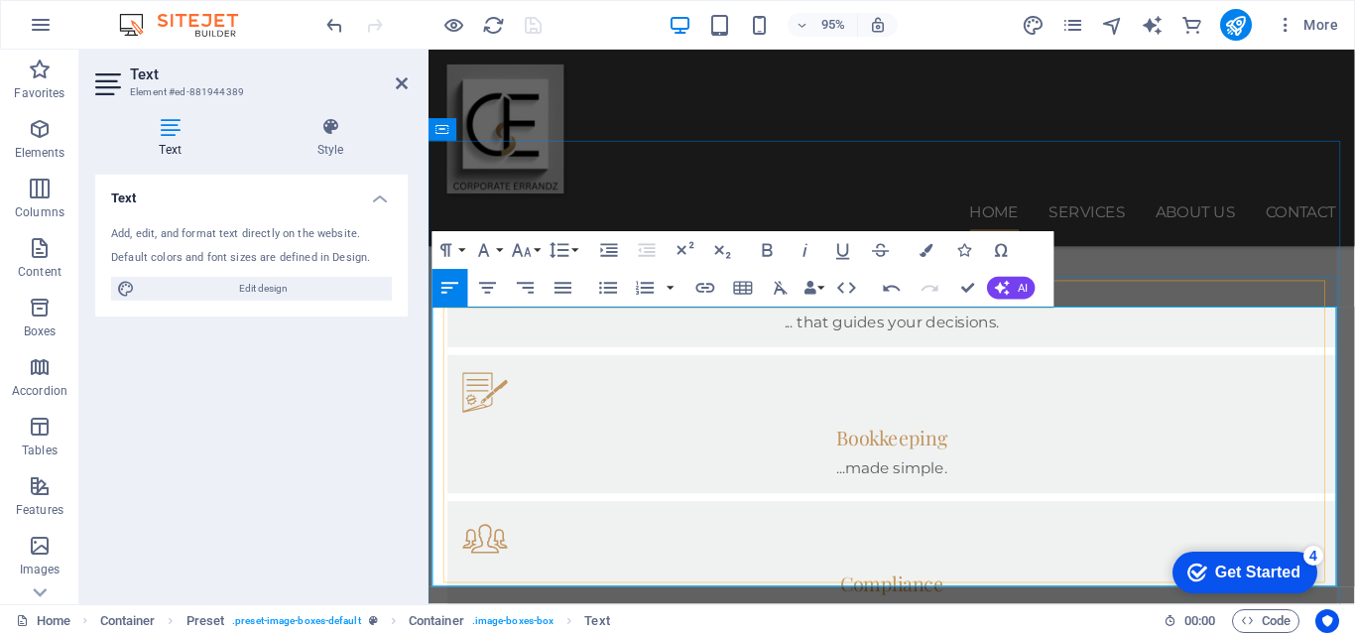
drag, startPoint x: 459, startPoint y: 584, endPoint x: 500, endPoint y: 573, distance: 42.1
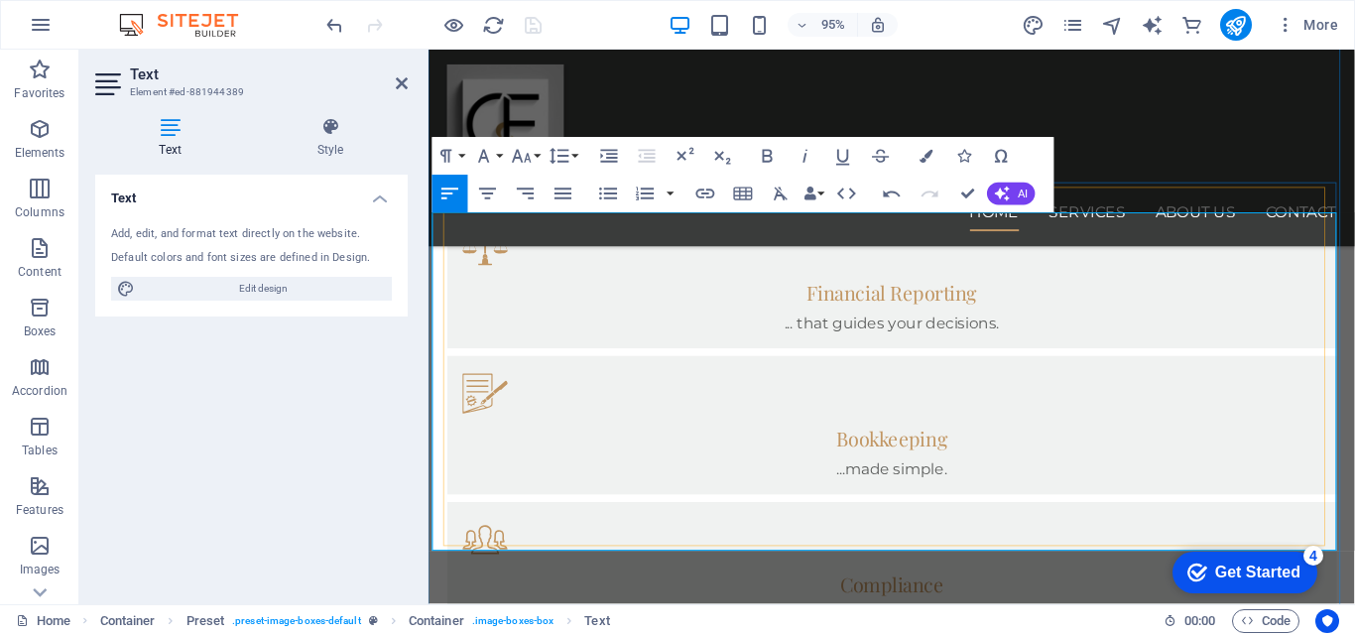
scroll to position [1509, 0]
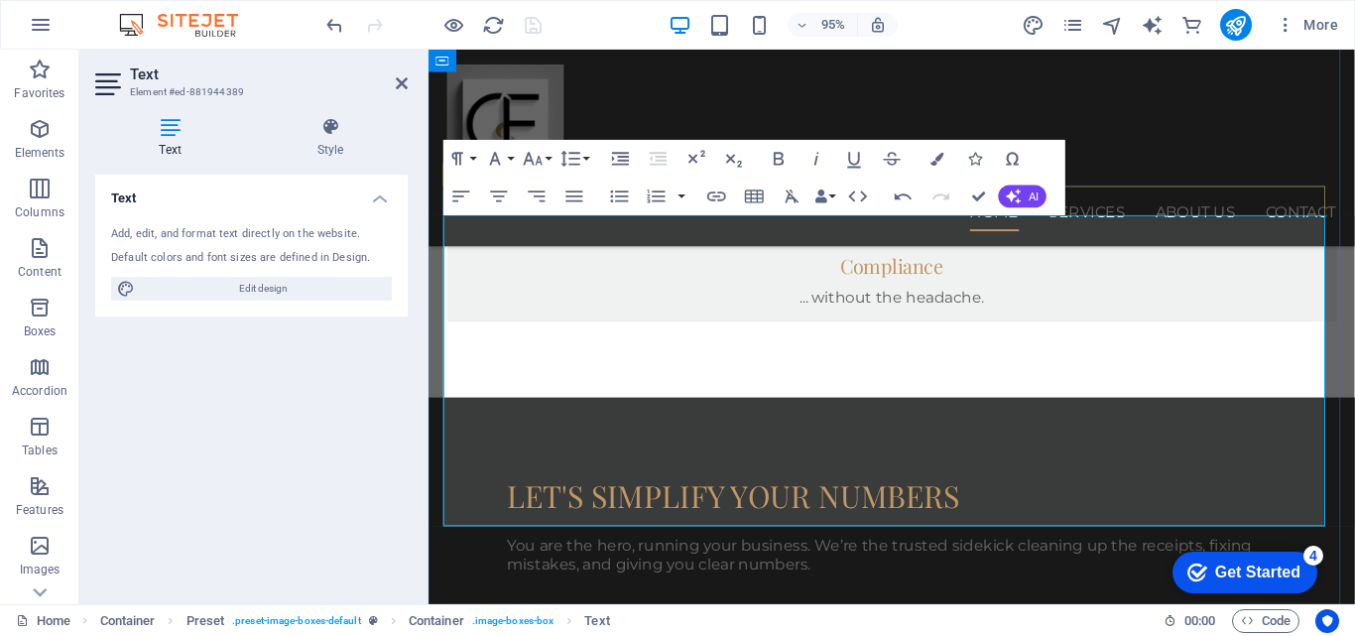
scroll to position [1510, 0]
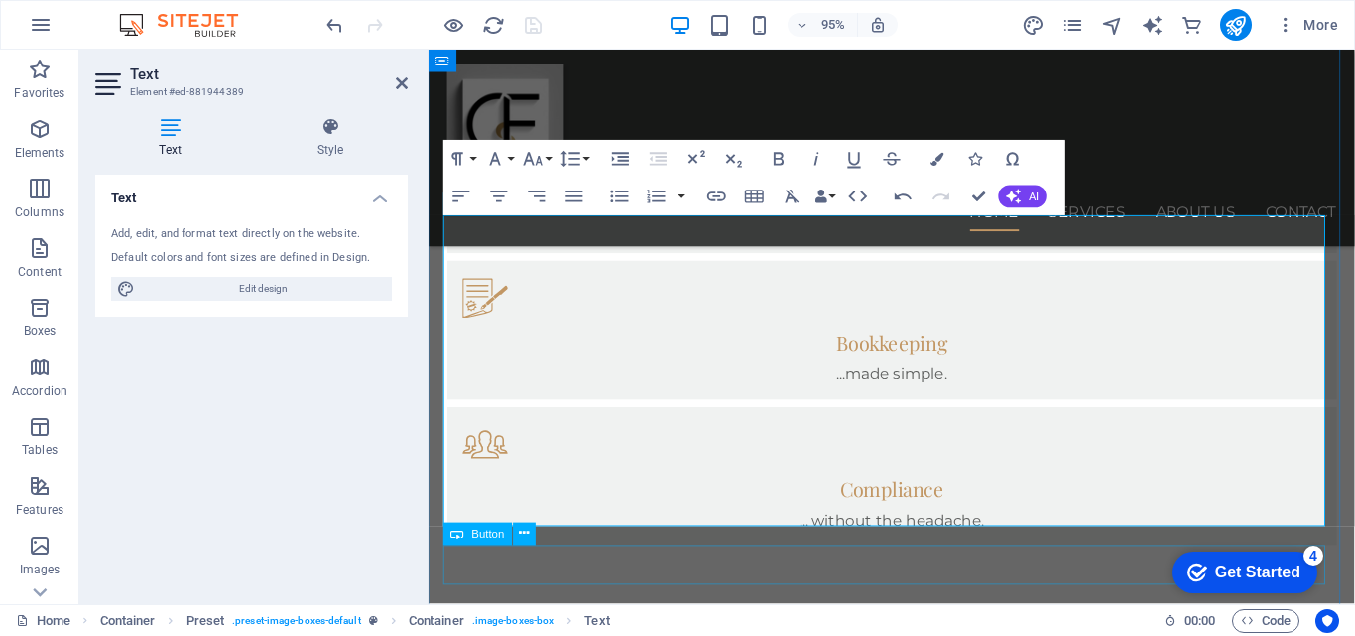
drag, startPoint x: 695, startPoint y: 590, endPoint x: 1032, endPoint y: 555, distance: 338.2
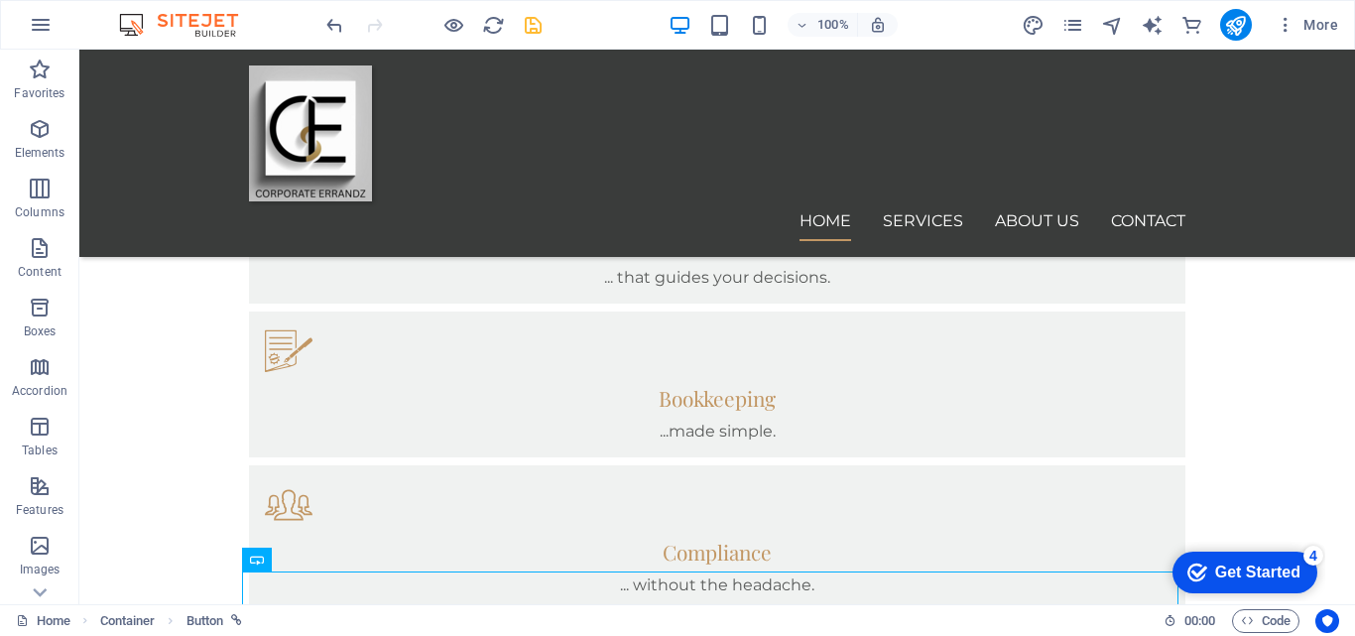
click at [533, 21] on icon "save" at bounding box center [533, 25] width 23 height 23
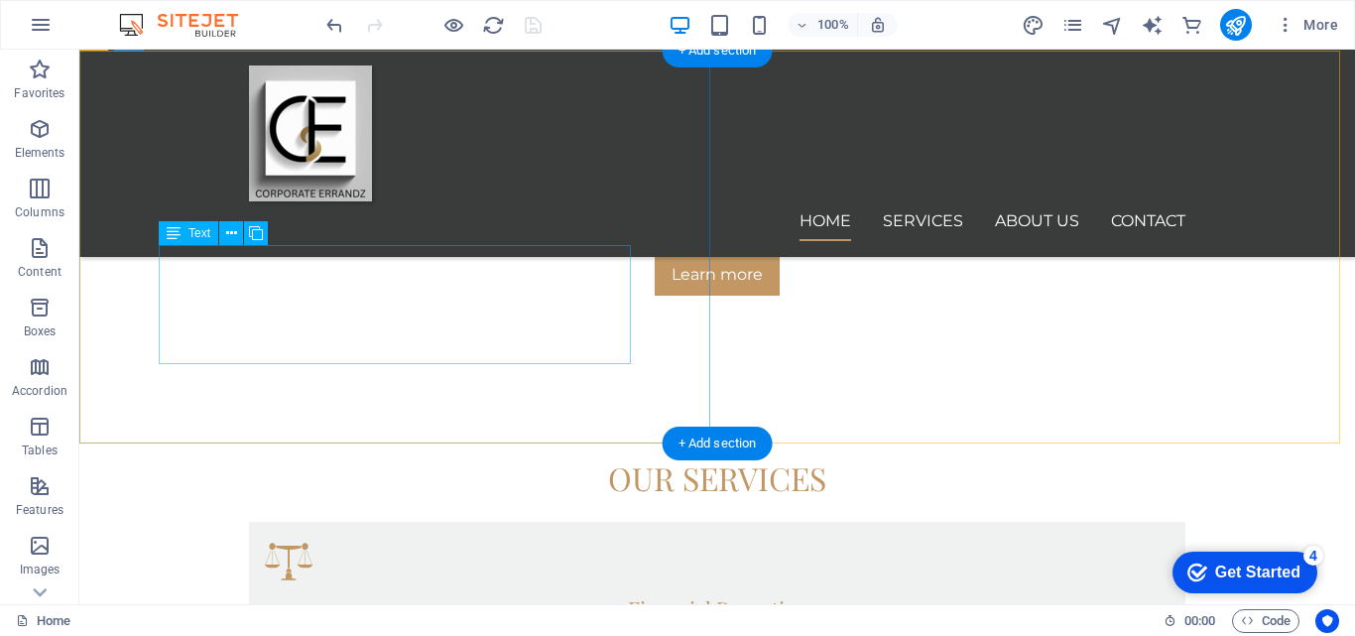
scroll to position [1073, 0]
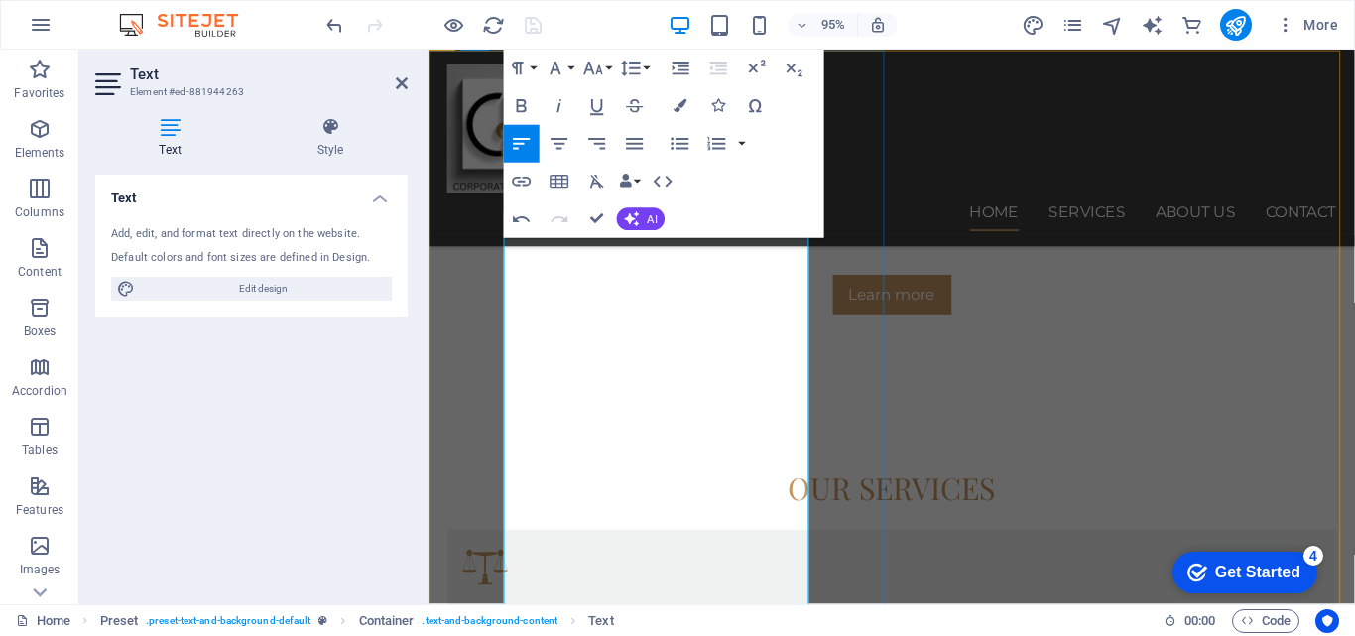
click at [398, 84] on icon at bounding box center [402, 83] width 12 height 16
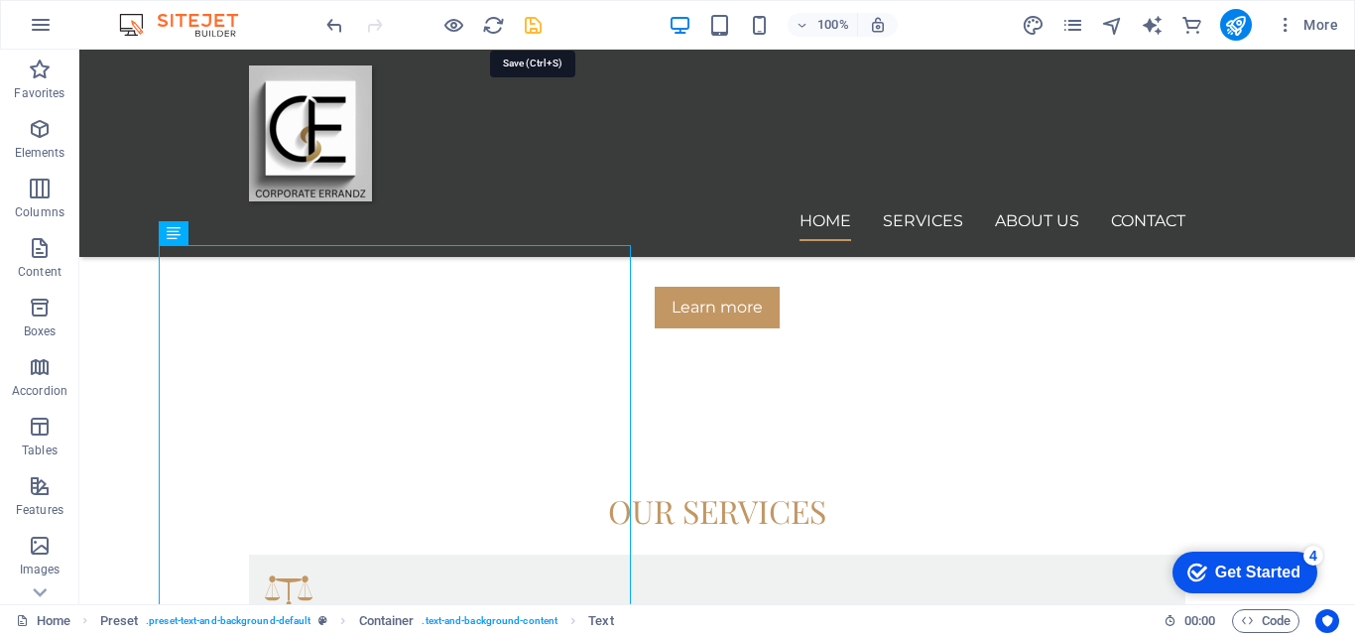
click at [536, 21] on icon "save" at bounding box center [533, 25] width 23 height 23
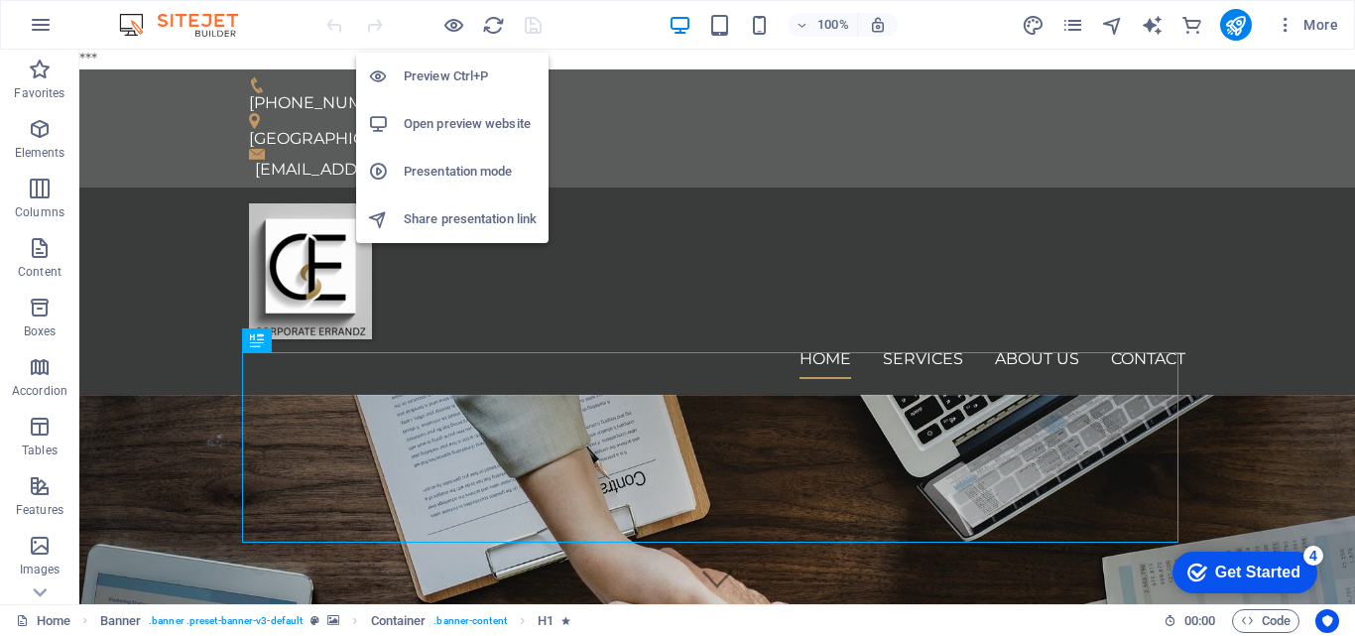
click at [447, 121] on h6 "Open preview website" at bounding box center [470, 124] width 133 height 24
